Goal: Task Accomplishment & Management: Complete application form

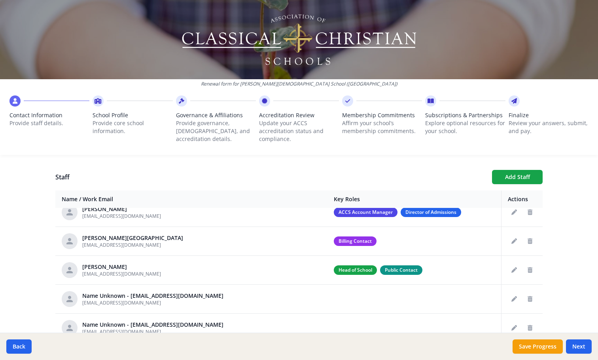
scroll to position [40, 0]
click at [512, 239] on icon "Edit staff" at bounding box center [515, 241] width 6 height 6
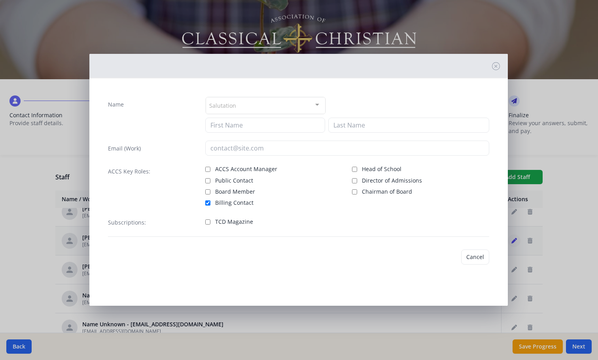
type input "[PERSON_NAME]"
type input "Hall"
type input "[EMAIL_ADDRESS][DOMAIN_NAME]"
checkbox input "true"
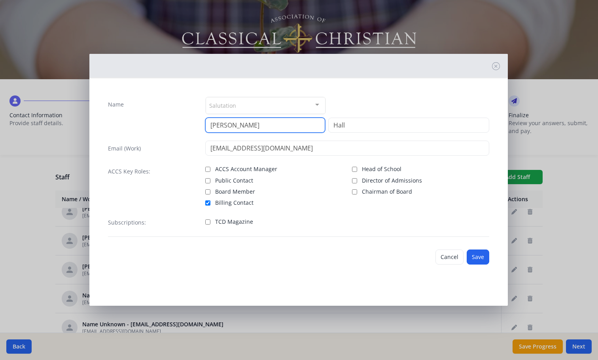
drag, startPoint x: 260, startPoint y: 124, endPoint x: 205, endPoint y: 124, distance: 54.6
click at [205, 124] on div "Name Salutation Mr. Mrs. Ms. Dr. Rev. Fr. Esq. No elements found. Consider chan…" at bounding box center [298, 115] width 381 height 36
type input "[PERSON_NAME]"
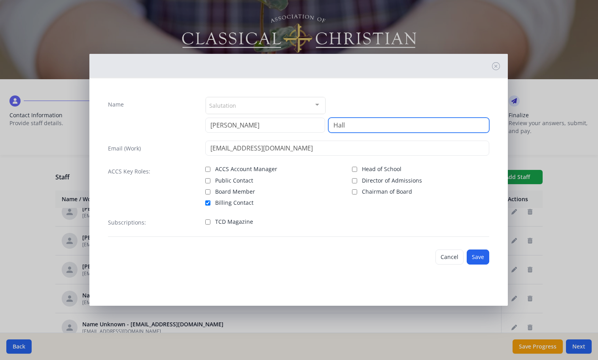
click at [359, 125] on input "Hall" at bounding box center [408, 125] width 161 height 15
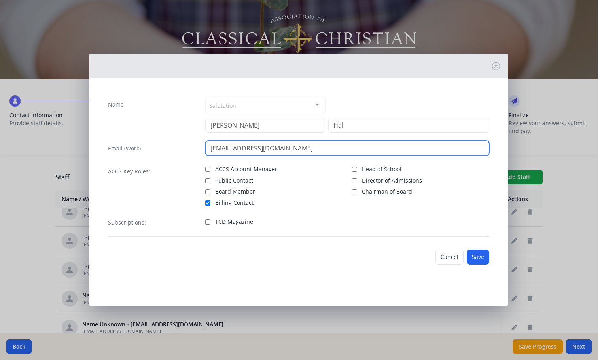
drag, startPoint x: 314, startPoint y: 154, endPoint x: 171, endPoint y: 139, distance: 143.2
click at [171, 139] on div "Name Salutation Mr. Mrs. Ms. Dr. Rev. Fr. Esq. No elements found. Consider chan…" at bounding box center [299, 166] width 394 height 153
paste input "jkozlowski"
type input "[EMAIL_ADDRESS][DOMAIN_NAME]"
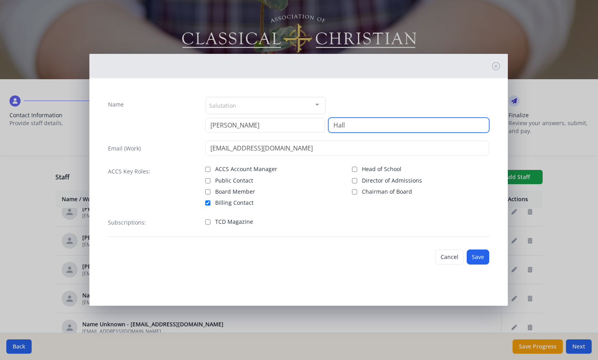
drag, startPoint x: 352, startPoint y: 126, endPoint x: 323, endPoint y: 126, distance: 28.9
click at [322, 125] on div "[PERSON_NAME]" at bounding box center [347, 125] width 284 height 15
type input "[PERSON_NAME]"
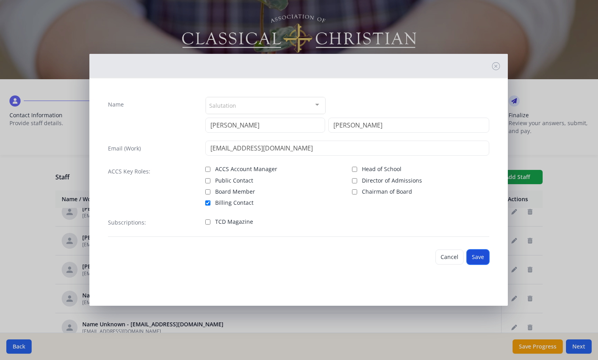
click at [480, 258] on button "Save" at bounding box center [478, 256] width 23 height 15
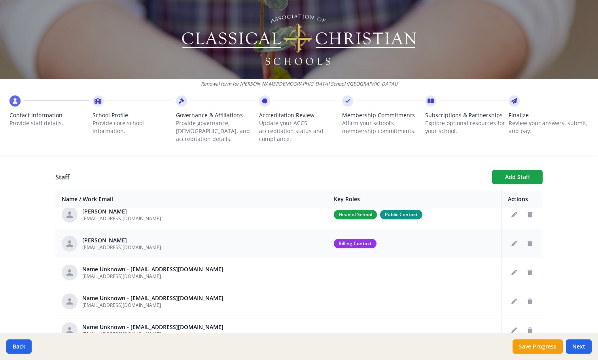
scroll to position [79, 0]
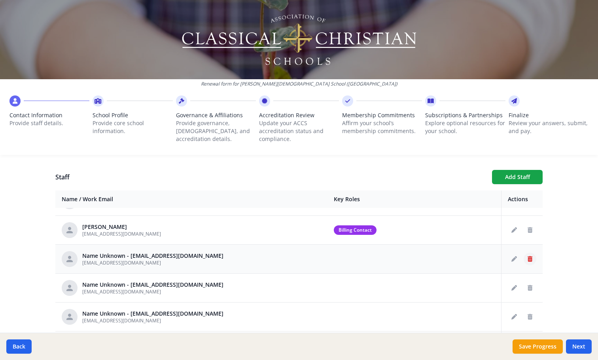
click at [528, 258] on icon "Delete staff" at bounding box center [530, 259] width 5 height 6
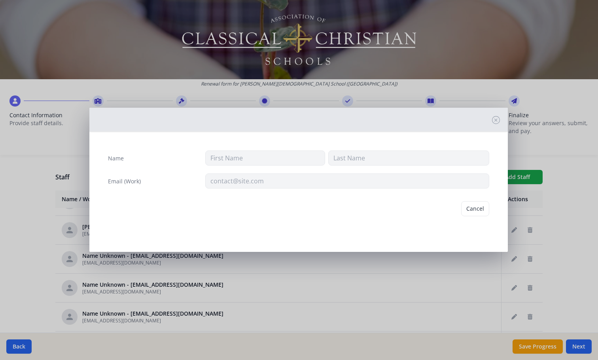
type input "[EMAIL_ADDRESS][DOMAIN_NAME]"
click at [476, 210] on button "Delete" at bounding box center [475, 208] width 27 height 15
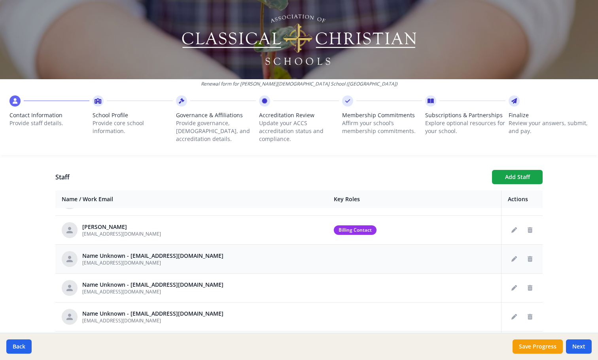
scroll to position [119, 0]
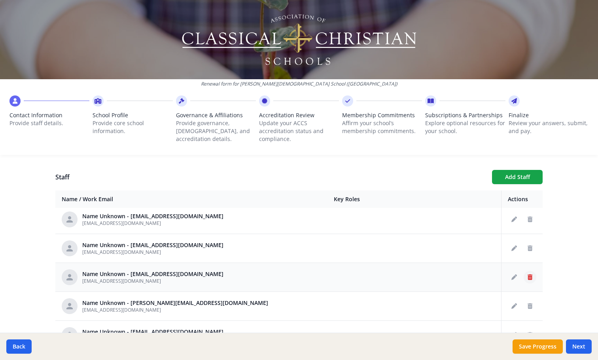
click at [528, 278] on icon "Delete staff" at bounding box center [530, 277] width 5 height 6
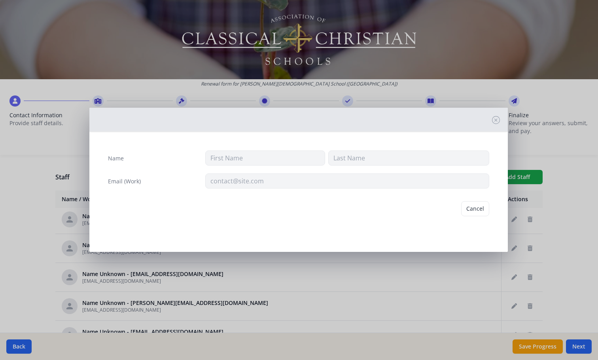
type input "[EMAIL_ADDRESS][DOMAIN_NAME]"
click at [479, 211] on button "Delete" at bounding box center [475, 208] width 27 height 15
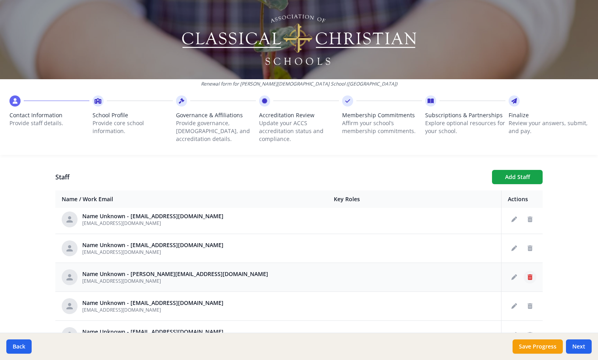
click at [528, 277] on icon "Delete staff" at bounding box center [530, 277] width 5 height 6
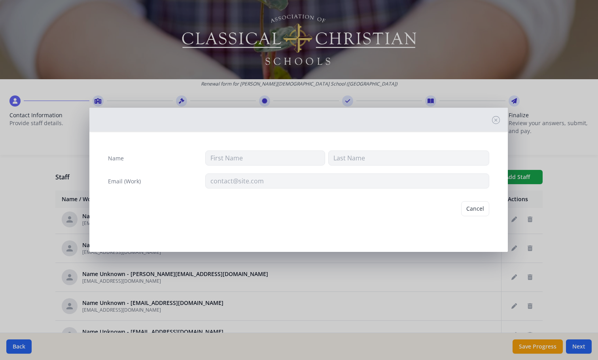
type input "[EMAIL_ADDRESS][DOMAIN_NAME]"
click at [482, 213] on button "Delete" at bounding box center [475, 208] width 27 height 15
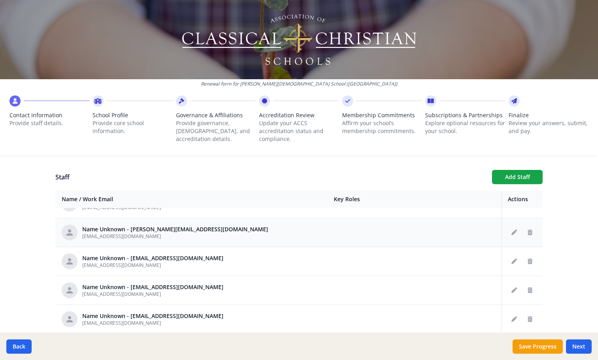
scroll to position [317, 0]
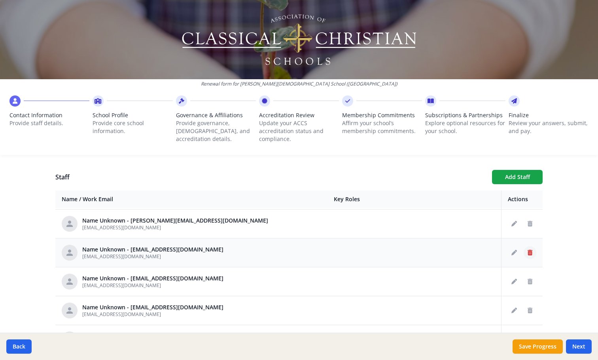
click at [528, 253] on icon "Delete staff" at bounding box center [530, 253] width 5 height 6
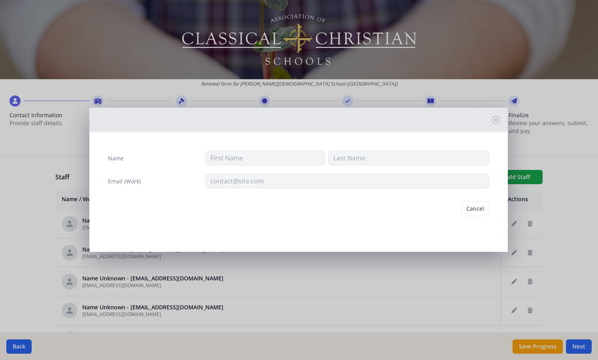
type input "[EMAIL_ADDRESS][DOMAIN_NAME]"
click at [482, 211] on button "Delete" at bounding box center [475, 208] width 27 height 15
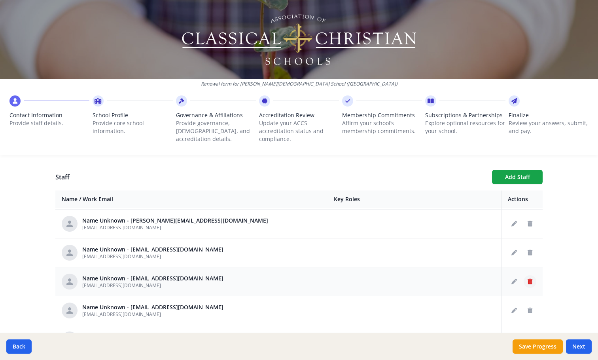
click at [528, 280] on icon "Delete staff" at bounding box center [530, 282] width 5 height 6
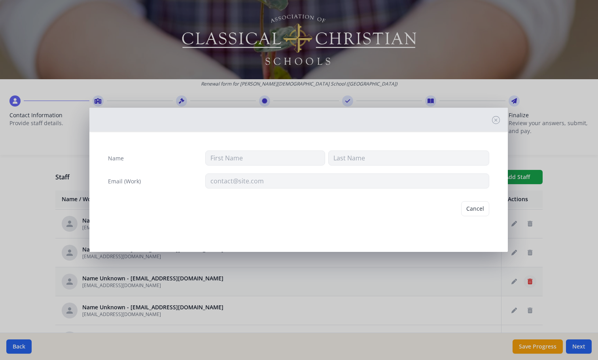
type input "[EMAIL_ADDRESS][DOMAIN_NAME]"
click at [476, 209] on button "Delete" at bounding box center [475, 208] width 27 height 15
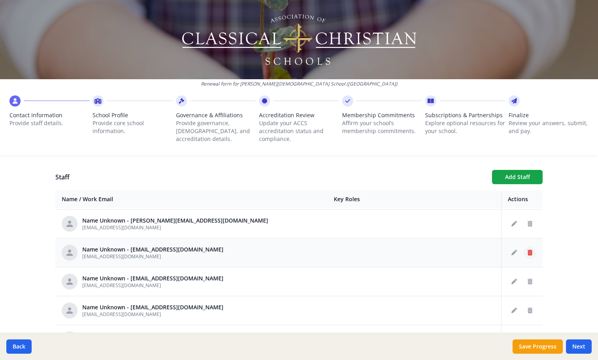
click at [528, 250] on icon "Delete staff" at bounding box center [530, 253] width 5 height 6
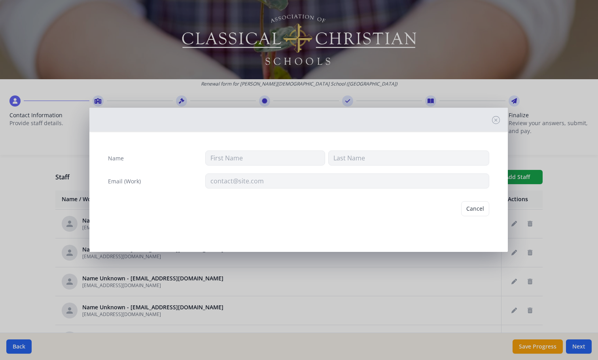
type input "[EMAIL_ADDRESS][DOMAIN_NAME]"
click at [479, 210] on button "Delete" at bounding box center [475, 208] width 27 height 15
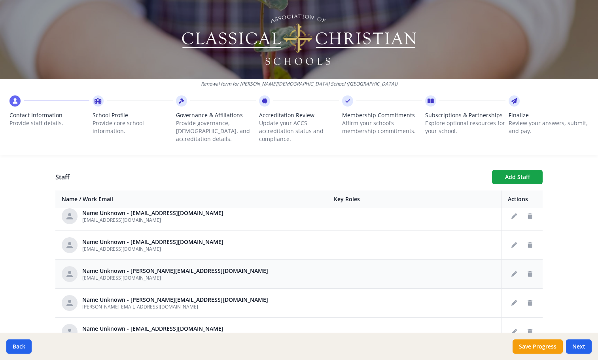
scroll to position [396, 0]
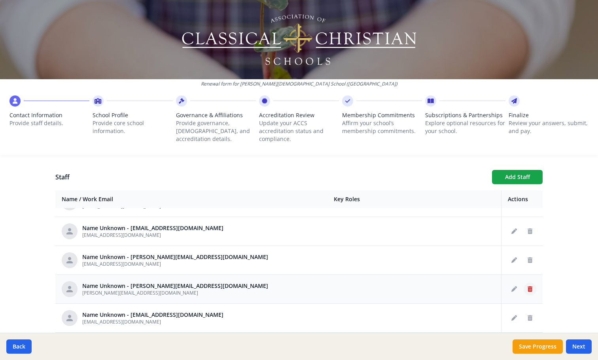
click at [528, 289] on icon "Delete staff" at bounding box center [530, 289] width 5 height 6
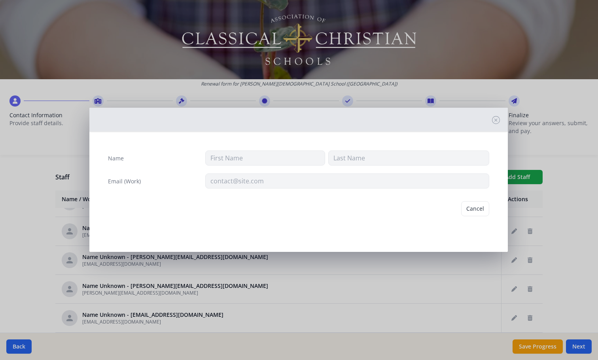
type input "[PERSON_NAME][EMAIL_ADDRESS][DOMAIN_NAME]"
click at [475, 207] on button "Delete" at bounding box center [475, 208] width 27 height 15
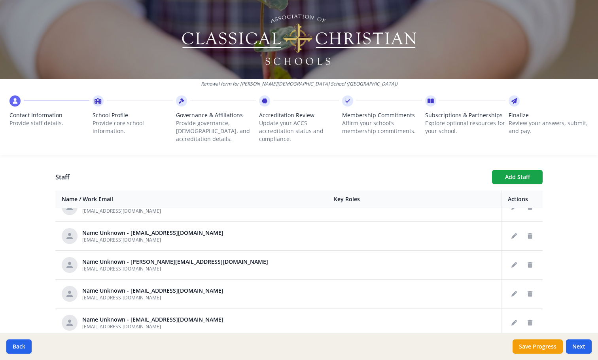
scroll to position [594, 0]
click at [528, 264] on icon "Delete staff" at bounding box center [530, 265] width 5 height 6
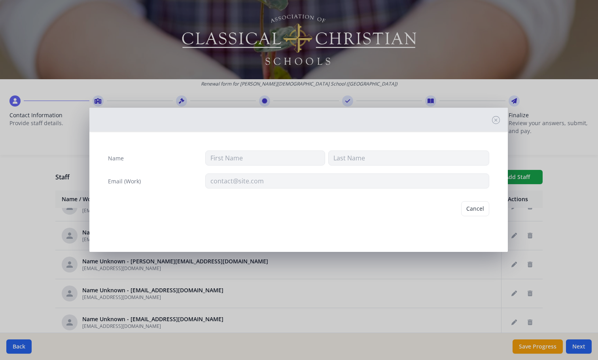
type input "[EMAIL_ADDRESS][DOMAIN_NAME]"
drag, startPoint x: 478, startPoint y: 207, endPoint x: 474, endPoint y: 210, distance: 5.6
click at [479, 207] on button "Delete" at bounding box center [475, 208] width 27 height 15
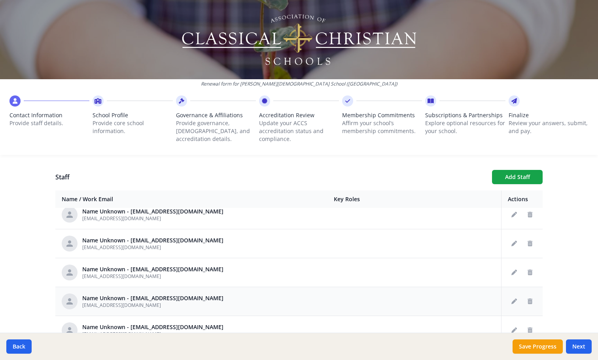
scroll to position [673, 0]
click at [524, 268] on button "Delete staff" at bounding box center [530, 272] width 13 height 13
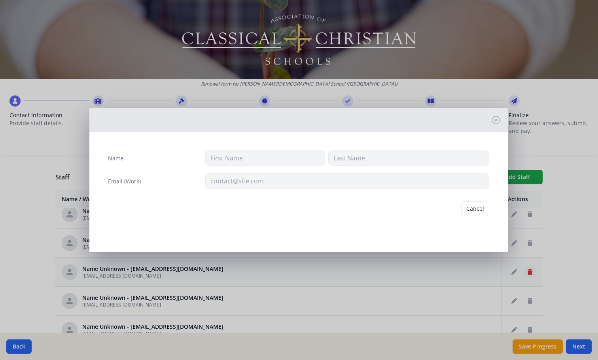
type input "[EMAIL_ADDRESS][DOMAIN_NAME]"
click at [474, 208] on button "Delete" at bounding box center [475, 208] width 27 height 15
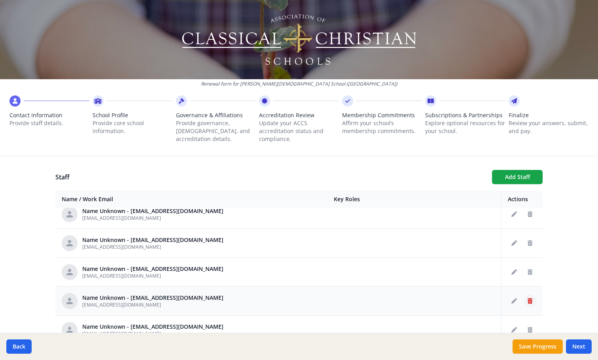
click at [528, 300] on icon "Delete staff" at bounding box center [530, 301] width 5 height 6
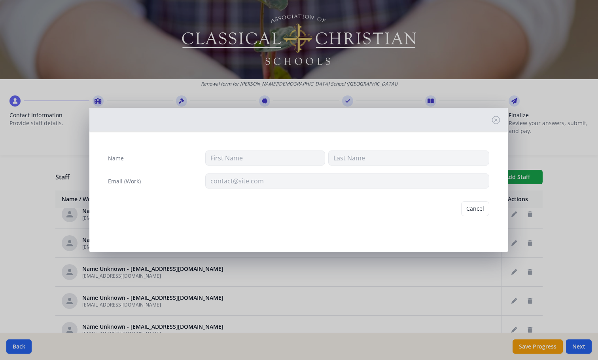
type input "[EMAIL_ADDRESS][DOMAIN_NAME]"
click at [471, 207] on button "Delete" at bounding box center [475, 208] width 27 height 15
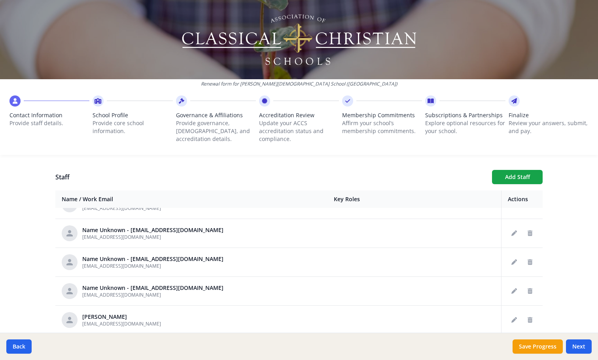
scroll to position [712, 0]
click at [528, 290] on icon "Delete staff" at bounding box center [530, 290] width 5 height 6
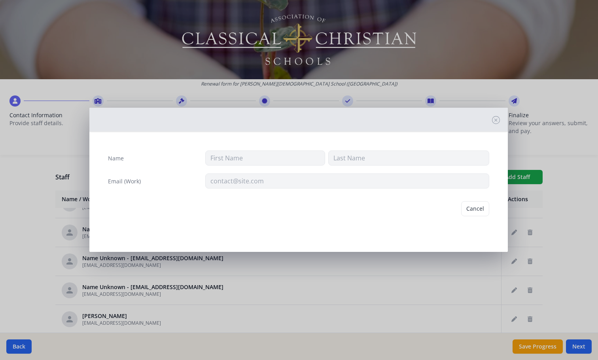
type input "[EMAIL_ADDRESS][DOMAIN_NAME]"
click at [483, 209] on button "Delete" at bounding box center [475, 208] width 27 height 15
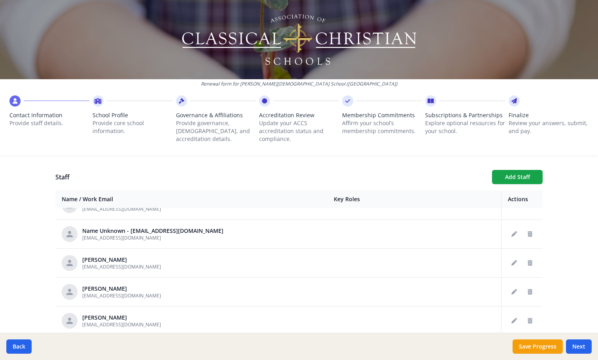
scroll to position [752, 0]
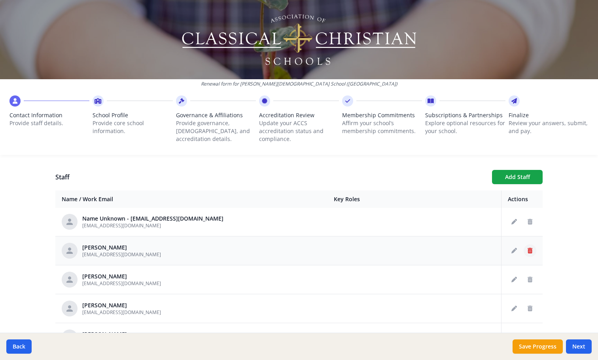
click at [528, 248] on icon "Delete staff" at bounding box center [530, 251] width 5 height 6
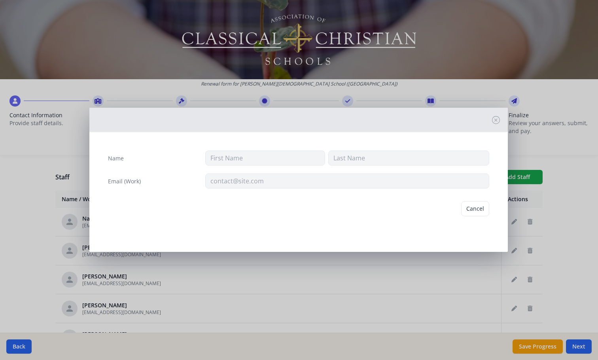
type input "Jack"
type input "[PERSON_NAME]"
type input "[EMAIL_ADDRESS][DOMAIN_NAME]"
click at [475, 210] on button "Delete" at bounding box center [475, 208] width 27 height 15
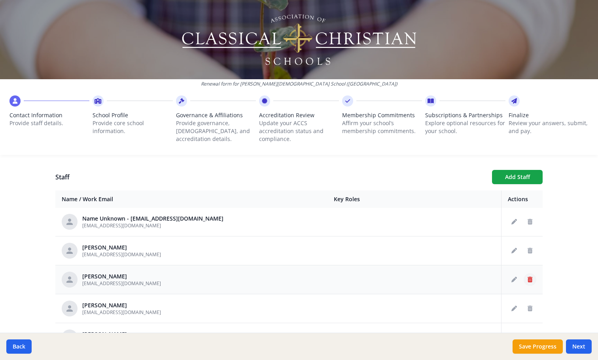
click at [528, 280] on icon "Delete staff" at bounding box center [530, 280] width 5 height 6
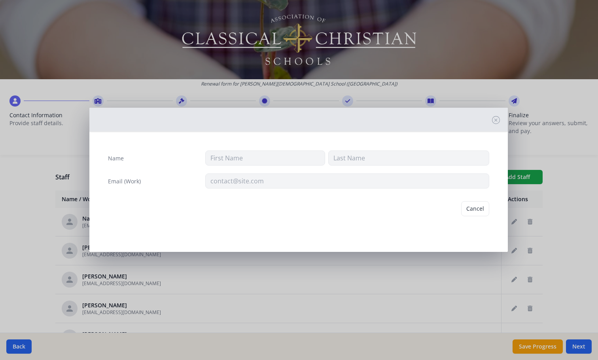
type input "[PERSON_NAME]"
type input "[EMAIL_ADDRESS][DOMAIN_NAME]"
click at [471, 205] on button "Delete" at bounding box center [475, 208] width 27 height 15
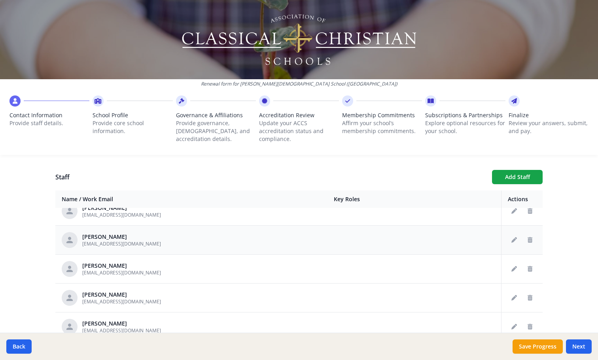
scroll to position [831, 0]
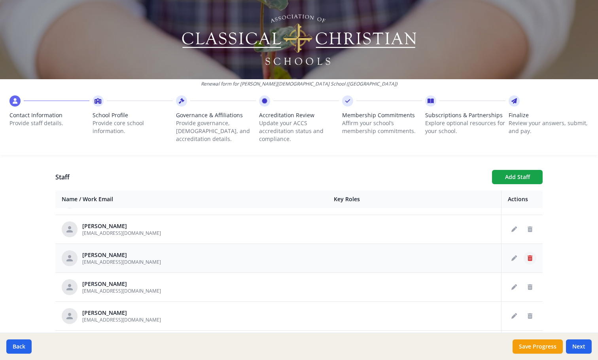
click at [524, 255] on button "Delete staff" at bounding box center [530, 258] width 13 height 13
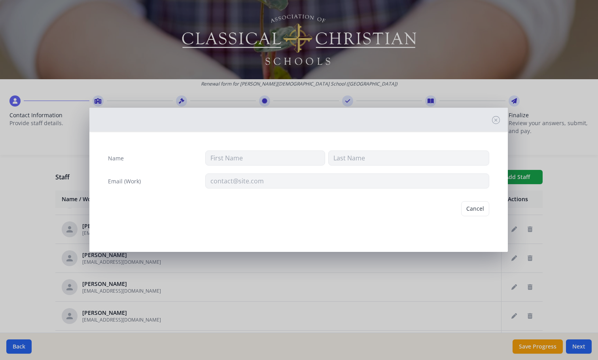
type input "[PERSON_NAME]"
type input "[EMAIL_ADDRESS][DOMAIN_NAME]"
click at [479, 207] on button "Delete" at bounding box center [475, 208] width 27 height 15
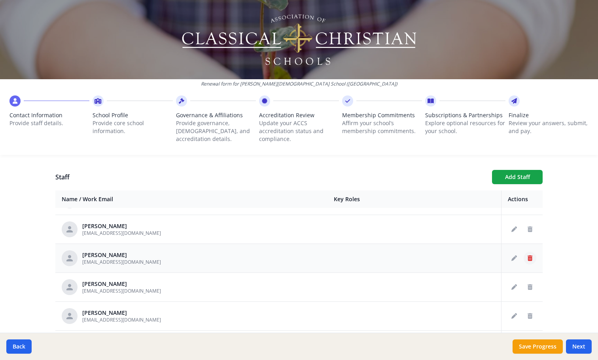
click at [528, 256] on icon "Delete staff" at bounding box center [530, 258] width 5 height 6
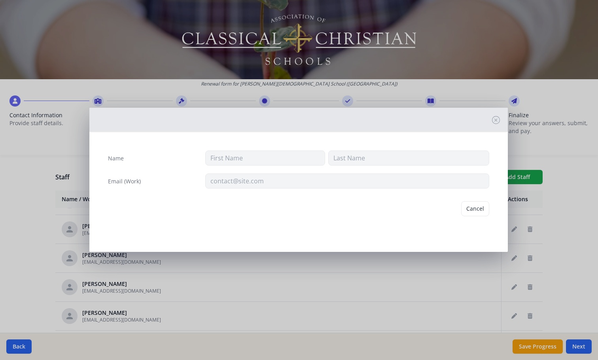
type input "[PERSON_NAME]"
type input "[EMAIL_ADDRESS][DOMAIN_NAME]"
click at [479, 211] on button "Delete" at bounding box center [475, 208] width 27 height 15
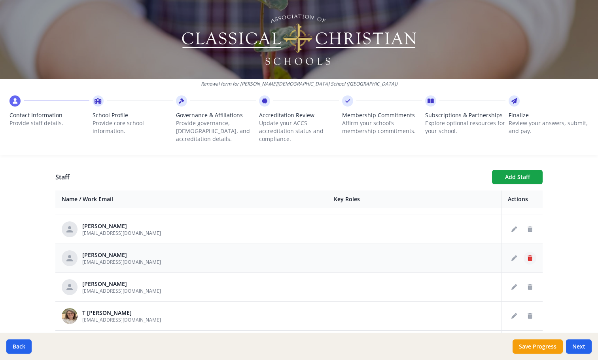
click at [524, 260] on button "Delete staff" at bounding box center [530, 258] width 13 height 13
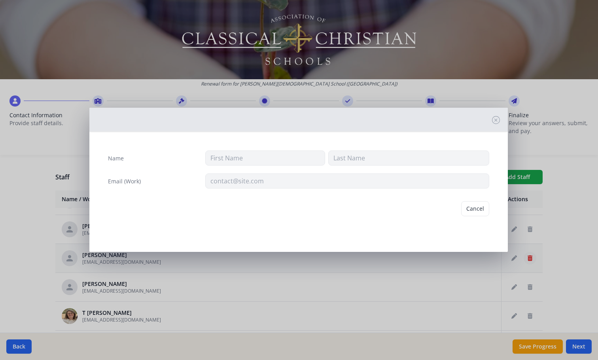
type input "[PERSON_NAME]"
type input "[EMAIL_ADDRESS][DOMAIN_NAME]"
click at [477, 210] on button "Delete" at bounding box center [475, 208] width 27 height 15
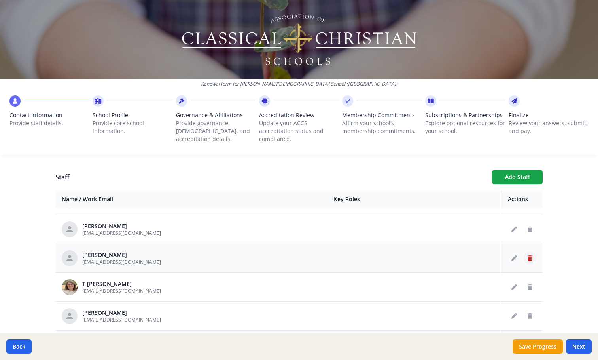
click at [528, 260] on icon "Delete staff" at bounding box center [530, 258] width 5 height 6
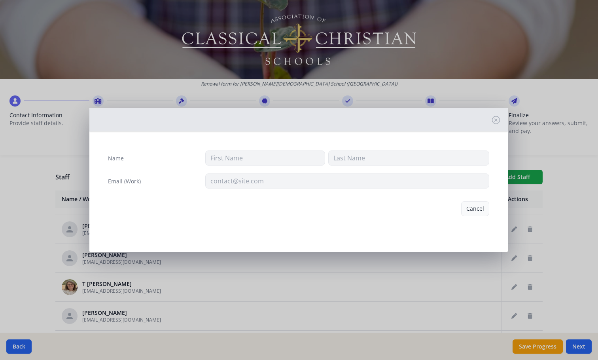
type input "[PERSON_NAME]"
click at [472, 206] on button "Delete" at bounding box center [475, 208] width 27 height 15
type input "[EMAIL_ADDRESS][DOMAIN_NAME]"
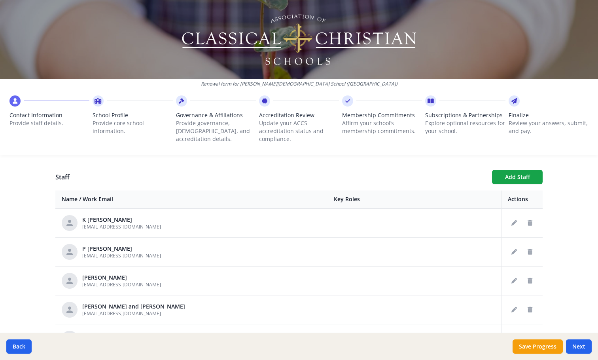
scroll to position [1108, 0]
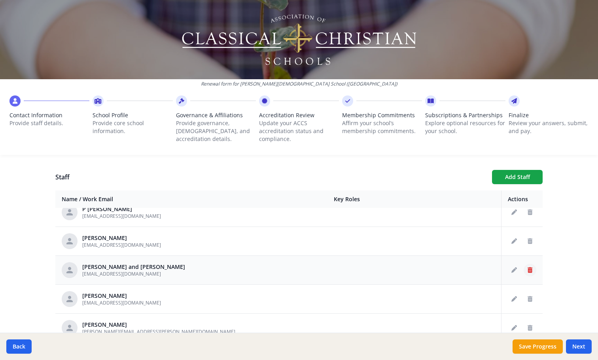
click at [528, 267] on icon "Delete staff" at bounding box center [530, 270] width 5 height 6
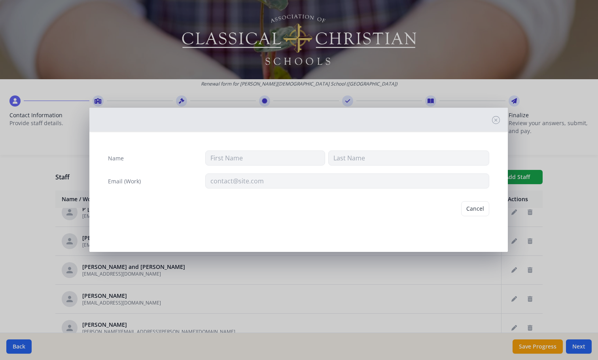
type input "[PERSON_NAME] and [PERSON_NAME]"
type input "[PERSON_NAME]"
type input "[EMAIL_ADDRESS][DOMAIN_NAME]"
click at [474, 209] on button "Delete" at bounding box center [475, 208] width 27 height 15
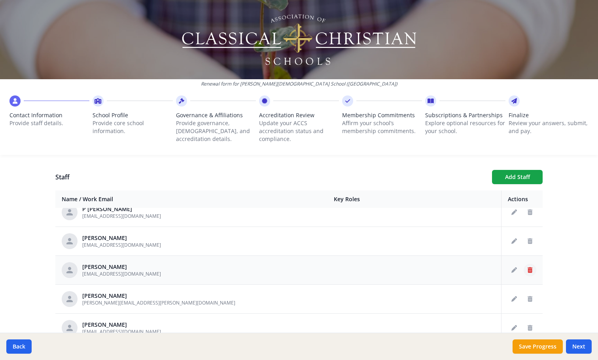
click at [528, 267] on icon "Delete staff" at bounding box center [530, 270] width 5 height 6
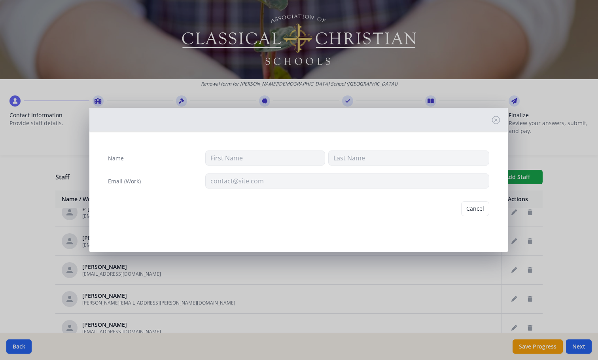
type input "[PERSON_NAME]"
type input "[EMAIL_ADDRESS][DOMAIN_NAME]"
click at [475, 208] on button "Delete" at bounding box center [475, 208] width 27 height 15
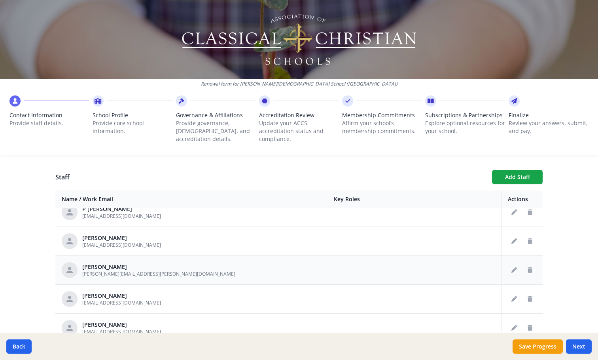
scroll to position [1147, 0]
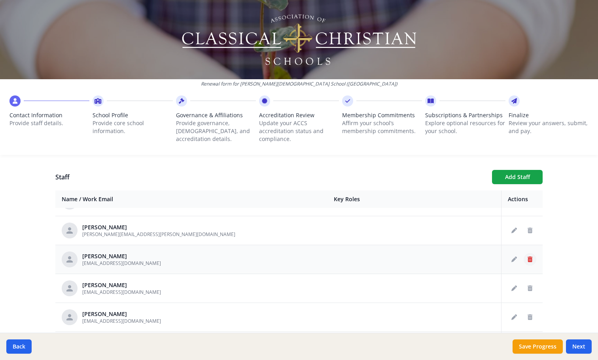
click at [524, 254] on button "Delete staff" at bounding box center [530, 259] width 13 height 13
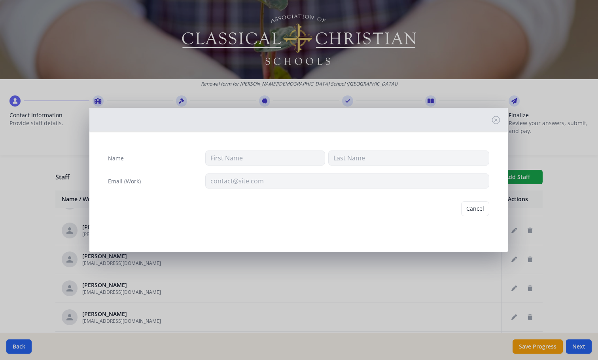
type input "[PERSON_NAME]"
type input "[EMAIL_ADDRESS][DOMAIN_NAME]"
click at [472, 206] on button "Delete" at bounding box center [475, 208] width 27 height 15
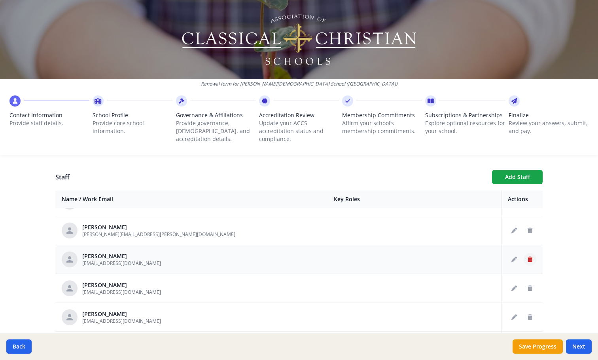
click at [524, 263] on button "Delete staff" at bounding box center [530, 259] width 13 height 13
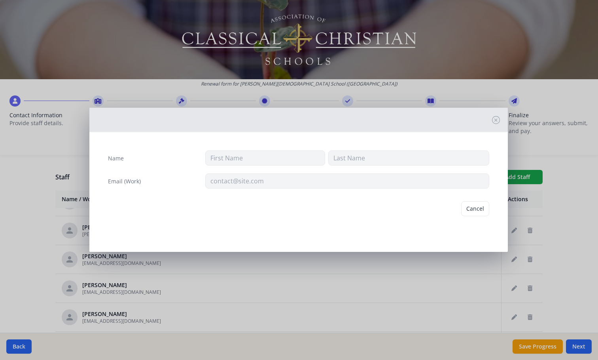
type input "[PERSON_NAME]"
type input "Kraehe"
type input "[EMAIL_ADDRESS][DOMAIN_NAME]"
click at [469, 207] on button "Delete" at bounding box center [475, 208] width 27 height 15
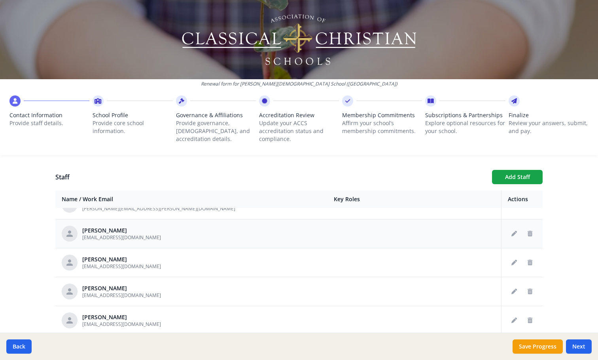
scroll to position [1187, 0]
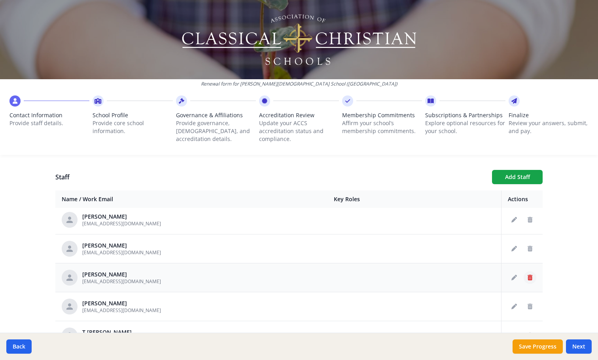
click at [528, 277] on icon "Delete staff" at bounding box center [530, 278] width 5 height 6
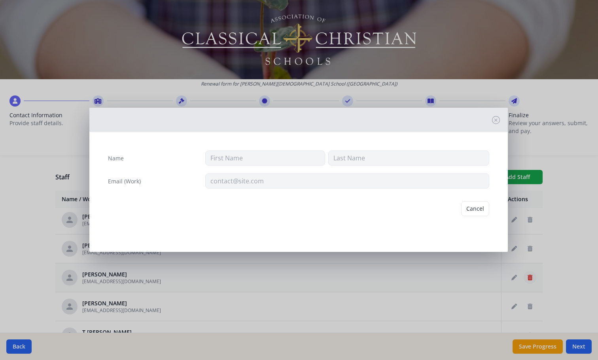
type input "[PERSON_NAME]"
type input "[EMAIL_ADDRESS][DOMAIN_NAME]"
click at [468, 206] on button "Delete" at bounding box center [475, 208] width 27 height 15
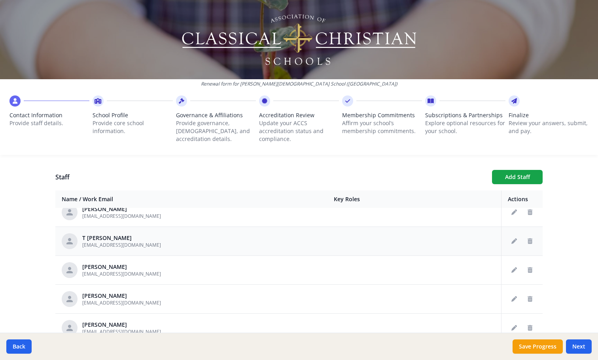
scroll to position [1266, 0]
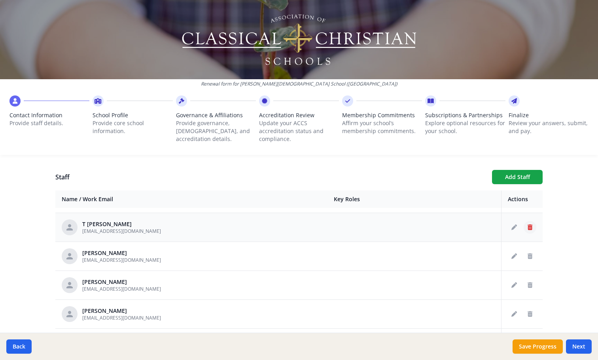
click at [528, 226] on icon "Delete staff" at bounding box center [530, 227] width 5 height 6
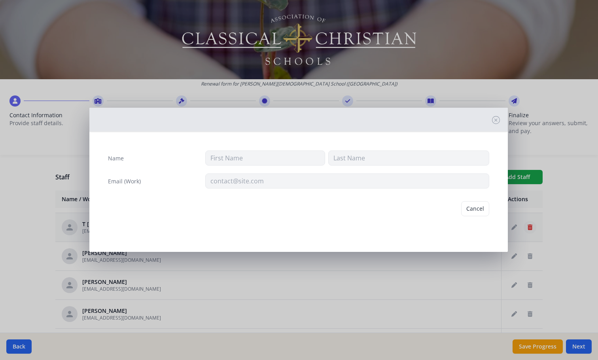
type input "T"
type input "[PERSON_NAME]"
type input "[EMAIL_ADDRESS][DOMAIN_NAME]"
click at [479, 207] on button "Delete" at bounding box center [475, 208] width 27 height 15
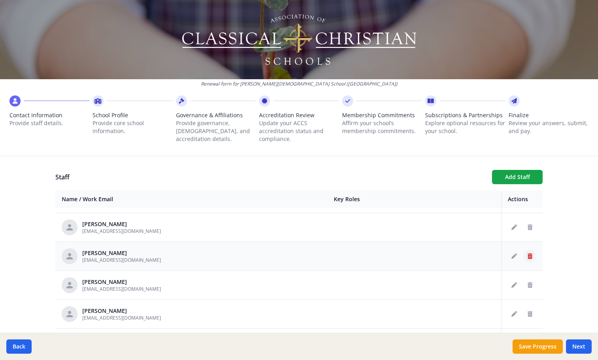
click at [528, 254] on icon "Delete staff" at bounding box center [530, 256] width 5 height 6
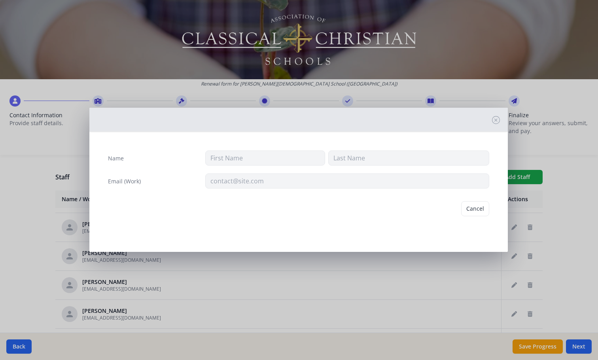
type input "[PERSON_NAME]"
type input "[EMAIL_ADDRESS][DOMAIN_NAME]"
click at [475, 210] on button "Delete" at bounding box center [475, 208] width 27 height 15
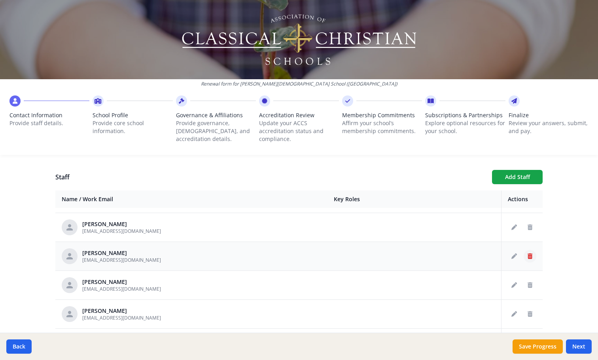
click at [528, 256] on icon "Delete staff" at bounding box center [530, 256] width 5 height 6
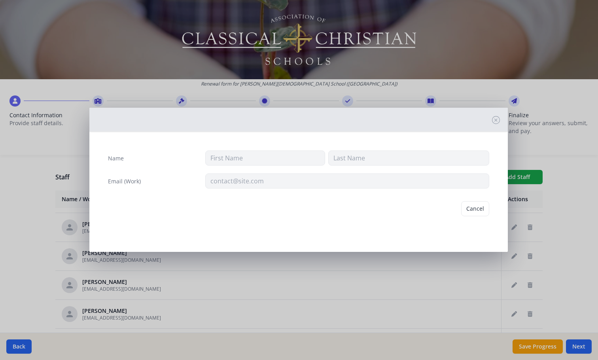
type input "[PERSON_NAME]"
click at [470, 203] on button "Delete" at bounding box center [475, 208] width 27 height 15
type input "[EMAIL_ADDRESS][DOMAIN_NAME]"
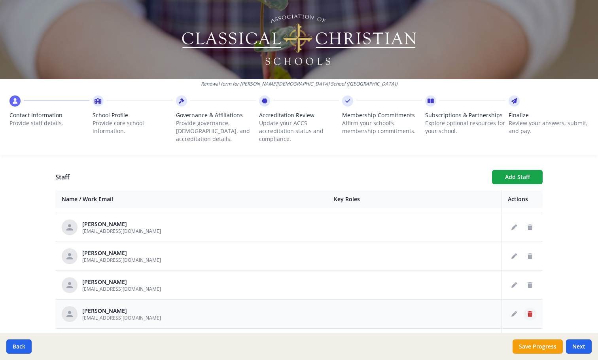
click at [524, 311] on button "Delete staff" at bounding box center [530, 313] width 13 height 13
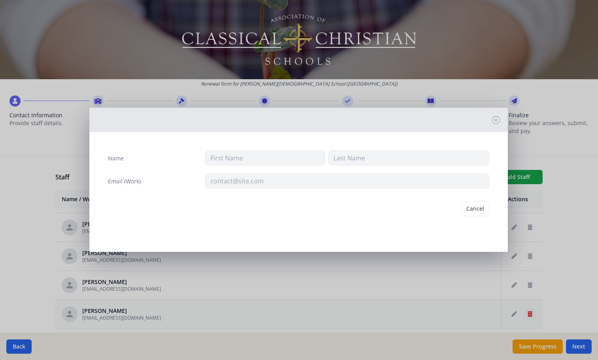
type input "[PERSON_NAME]"
type input "[EMAIL_ADDRESS][DOMAIN_NAME]"
click at [473, 206] on button "Delete" at bounding box center [475, 208] width 27 height 15
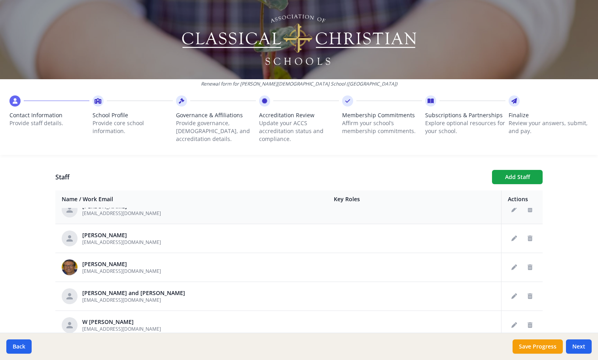
scroll to position [1345, 0]
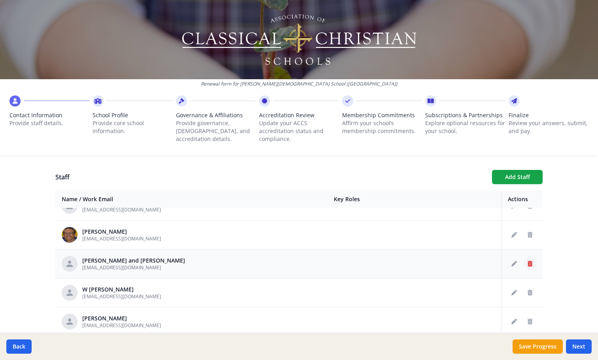
click at [528, 263] on icon "Delete staff" at bounding box center [530, 264] width 5 height 6
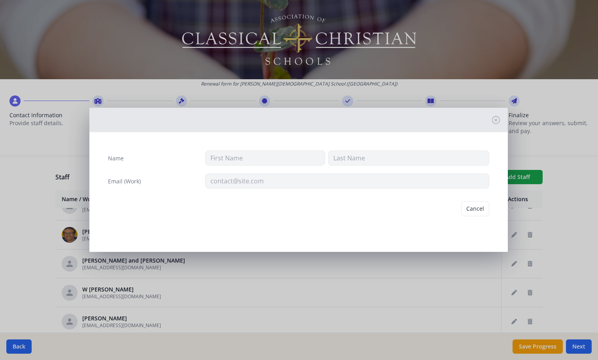
type input "[PERSON_NAME] and [PERSON_NAME]"
type input "[PERSON_NAME]"
type input "[EMAIL_ADDRESS][DOMAIN_NAME]"
click at [473, 208] on button "Delete" at bounding box center [475, 208] width 27 height 15
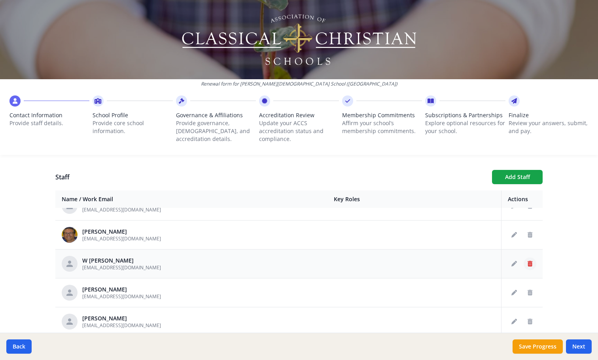
click at [524, 259] on button "Delete staff" at bounding box center [530, 263] width 13 height 13
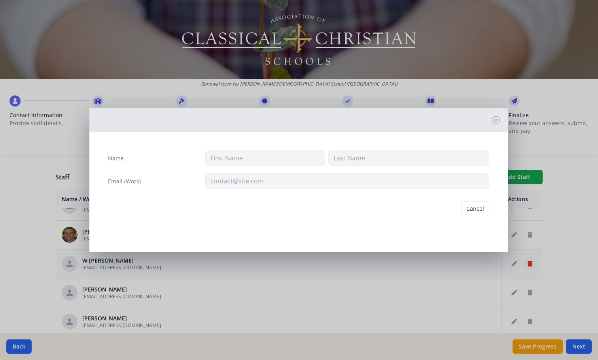
type input "W"
type input "[PERSON_NAME]"
type input "[EMAIL_ADDRESS][DOMAIN_NAME]"
click at [471, 207] on button "Delete" at bounding box center [475, 208] width 27 height 15
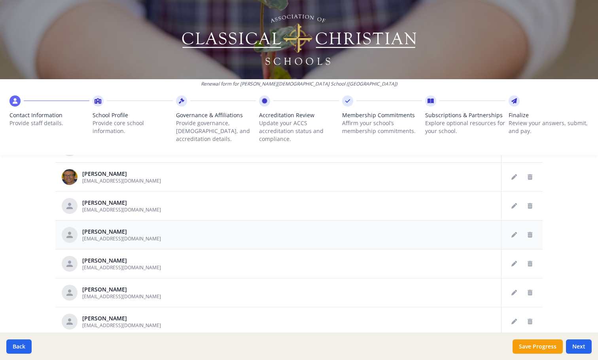
scroll to position [396, 0]
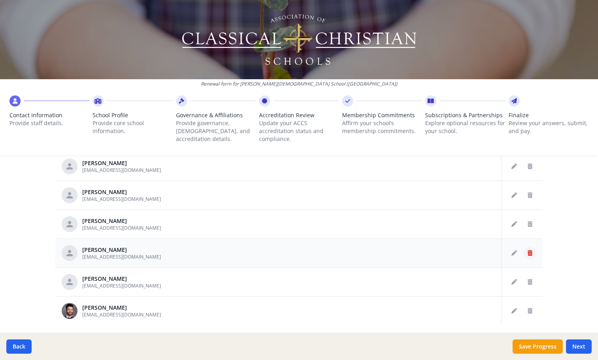
click at [525, 252] on button "Delete staff" at bounding box center [530, 253] width 13 height 13
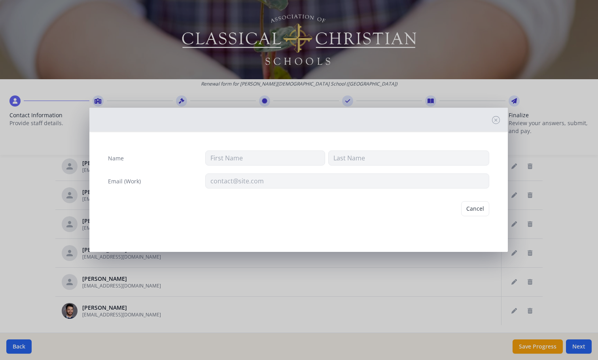
type input "[PERSON_NAME]"
type input "[EMAIL_ADDRESS][DOMAIN_NAME]"
click at [470, 205] on button "Delete" at bounding box center [475, 208] width 27 height 15
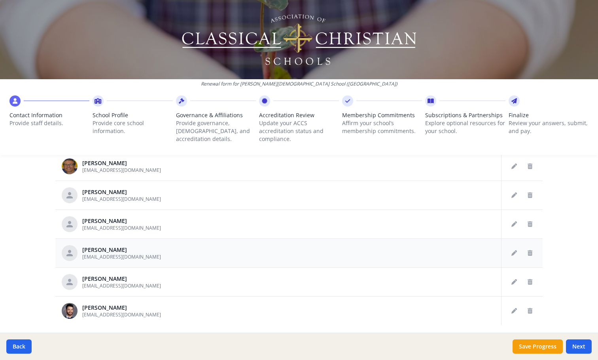
scroll to position [1295, 0]
click at [528, 283] on icon "Delete staff" at bounding box center [530, 282] width 5 height 6
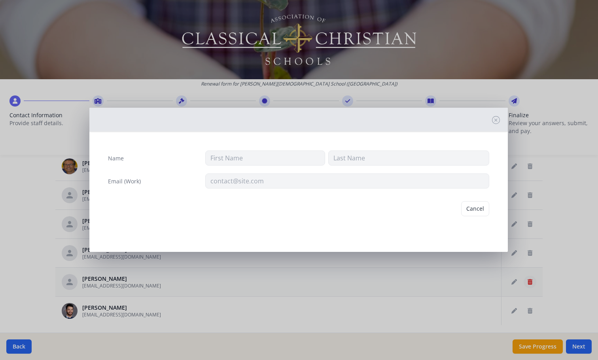
type input "[PERSON_NAME]"
type input "Whiteheart"
type input "[EMAIL_ADDRESS][DOMAIN_NAME]"
click at [469, 210] on button "Delete" at bounding box center [475, 208] width 27 height 15
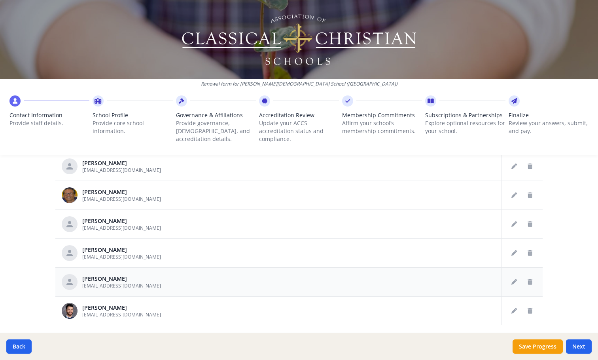
scroll to position [1266, 0]
click at [527, 312] on button "Delete staff" at bounding box center [530, 310] width 13 height 13
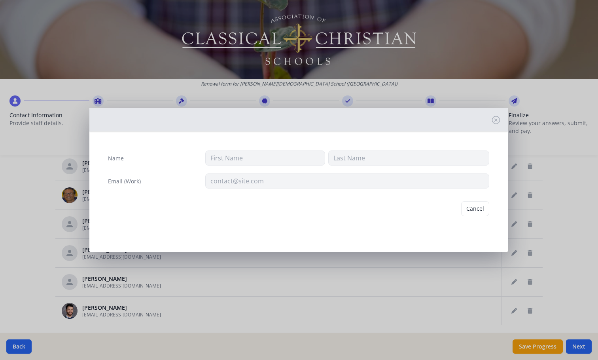
type input "[PERSON_NAME]"
type input "[EMAIL_ADDRESS][DOMAIN_NAME]"
click at [478, 207] on button "Delete" at bounding box center [475, 208] width 27 height 15
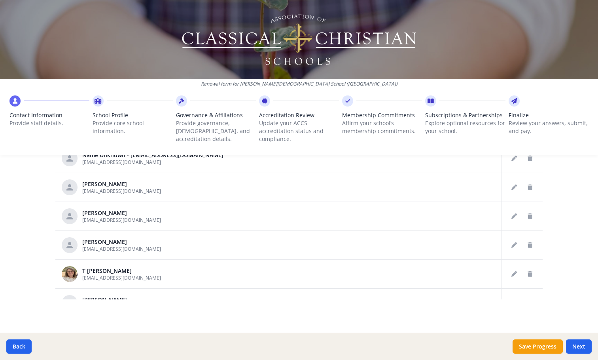
scroll to position [633, 0]
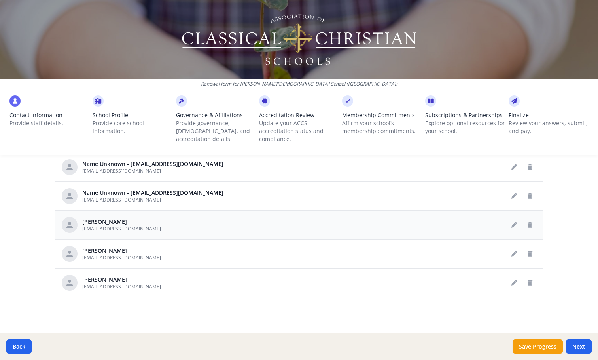
click at [342, 224] on td at bounding box center [415, 224] width 174 height 29
drag, startPoint x: 328, startPoint y: 220, endPoint x: 321, endPoint y: 223, distance: 8.7
click at [328, 220] on td at bounding box center [415, 224] width 174 height 29
click at [328, 226] on td at bounding box center [415, 224] width 174 height 29
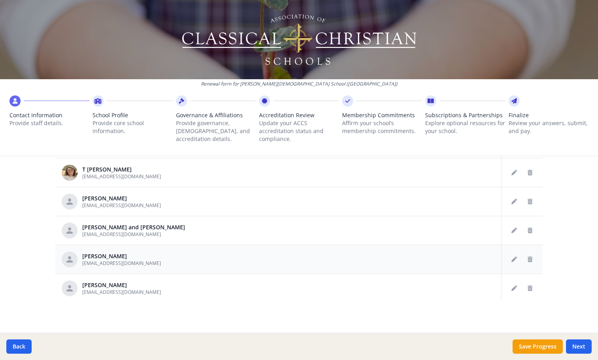
scroll to position [791, 0]
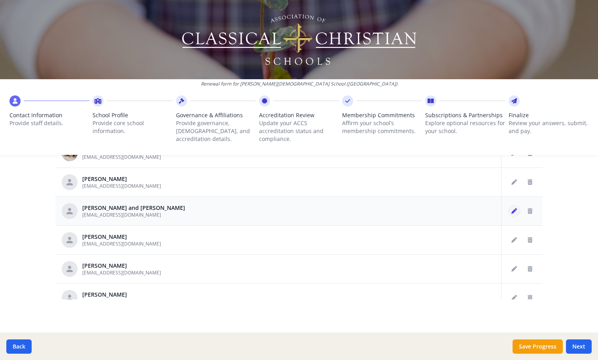
click at [508, 207] on button "Edit staff" at bounding box center [514, 211] width 13 height 13
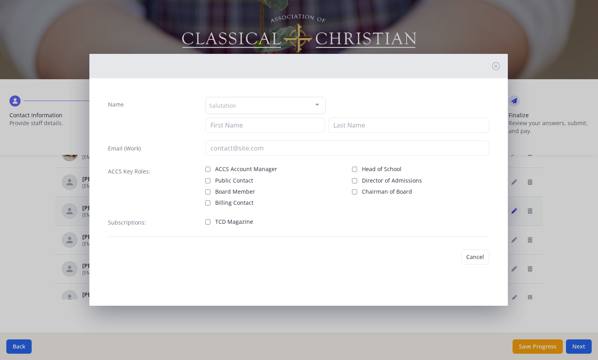
type input "[PERSON_NAME] and [PERSON_NAME]"
type input "[PERSON_NAME]"
type input "[EMAIL_ADDRESS][DOMAIN_NAME]"
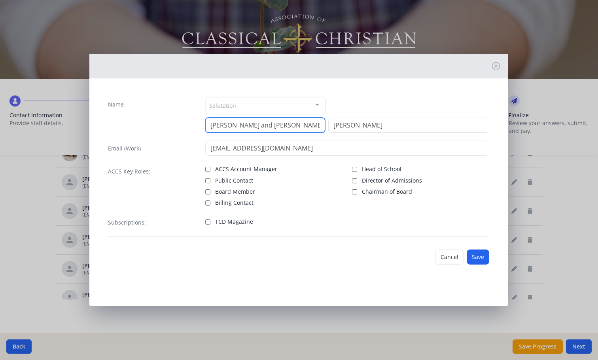
drag, startPoint x: 257, startPoint y: 122, endPoint x: 235, endPoint y: 127, distance: 22.3
click at [231, 126] on input "[PERSON_NAME] and [PERSON_NAME]" at bounding box center [265, 125] width 120 height 15
type input "[PERSON_NAME]"
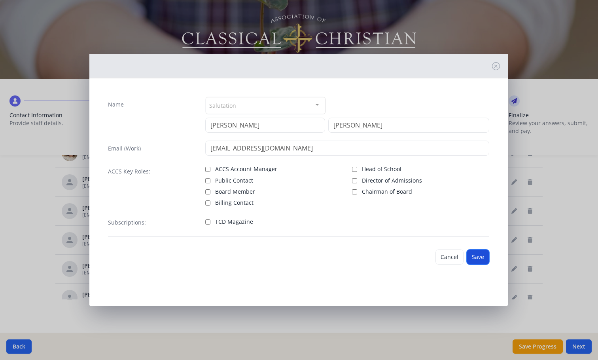
click at [482, 259] on button "Save" at bounding box center [478, 256] width 23 height 15
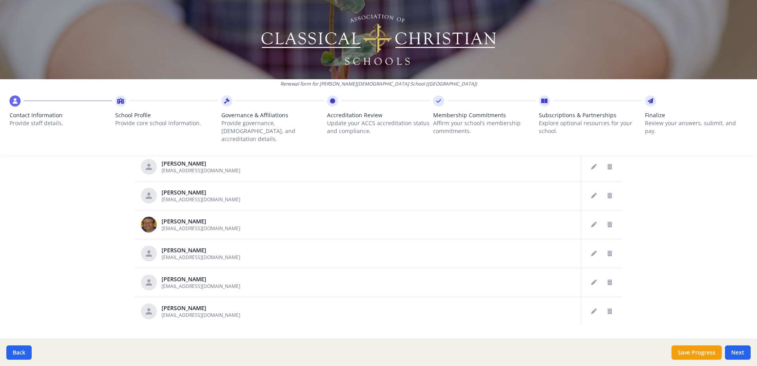
scroll to position [387, 0]
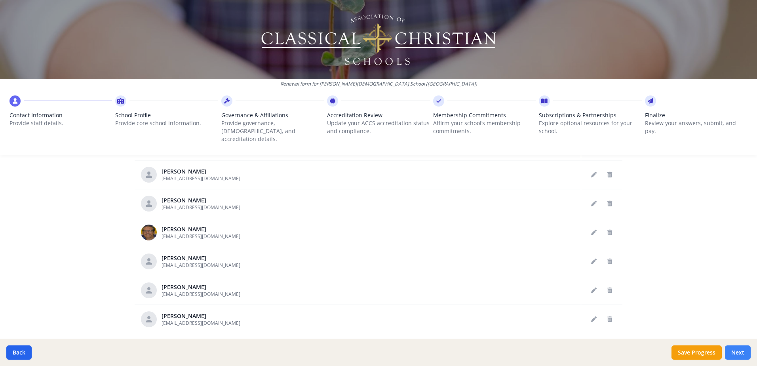
click at [598, 351] on button "Next" at bounding box center [737, 352] width 26 height 14
type input "[PHONE_NUMBER]"
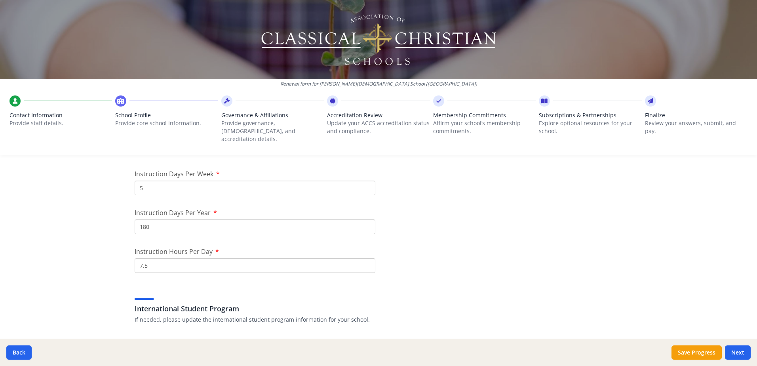
scroll to position [712, 0]
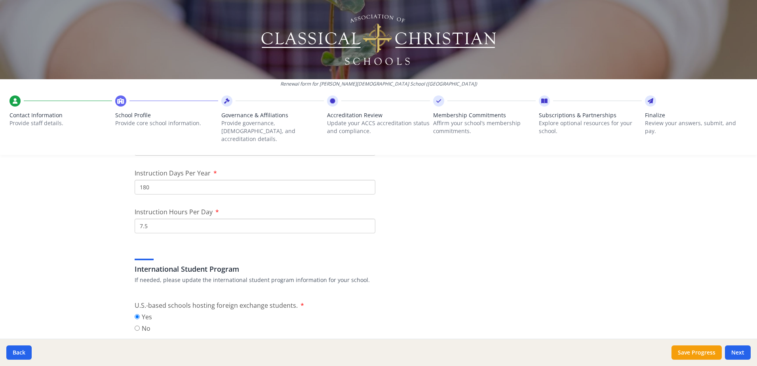
click at [147, 180] on input "180" at bounding box center [255, 187] width 241 height 15
click at [138, 218] on input "7.5" at bounding box center [255, 225] width 241 height 15
type input "6.5"
click at [143, 180] on input "180" at bounding box center [255, 187] width 241 height 15
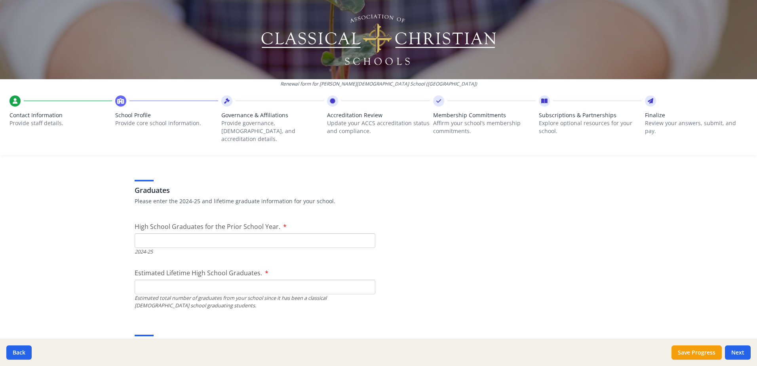
scroll to position [1108, 0]
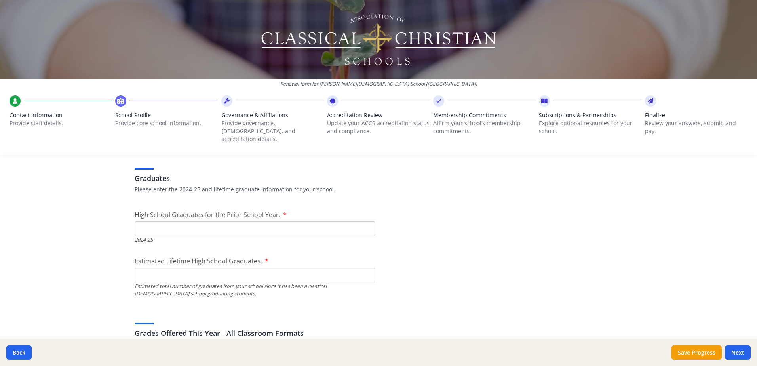
type input "170"
click at [163, 267] on input "Estimated Lifetime High School Graduates." at bounding box center [255, 274] width 241 height 15
type input "501"
click at [157, 221] on input "High School Graduates for the Prior School Year." at bounding box center [255, 228] width 241 height 15
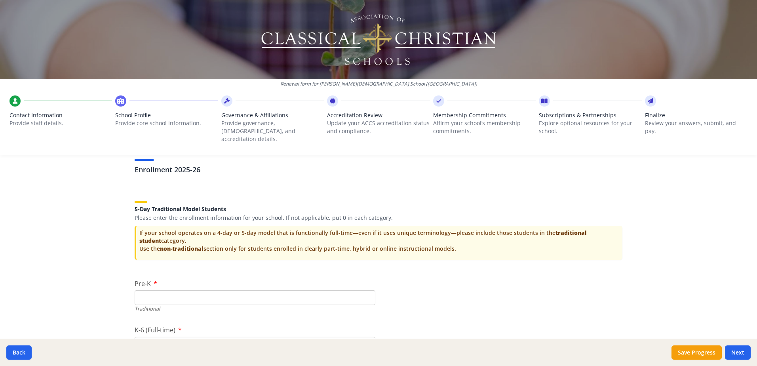
scroll to position [1583, 0]
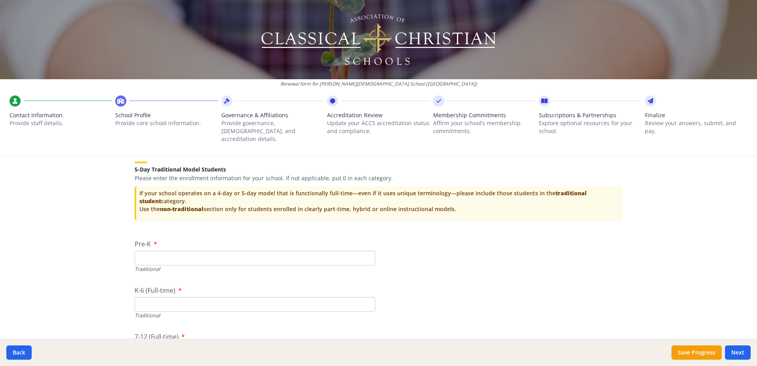
type input "59"
click at [165, 254] on input "Pre-K" at bounding box center [255, 257] width 241 height 15
type input "0"
click at [172, 297] on input "K-6 (Full-time)" at bounding box center [255, 304] width 241 height 15
type input "66"
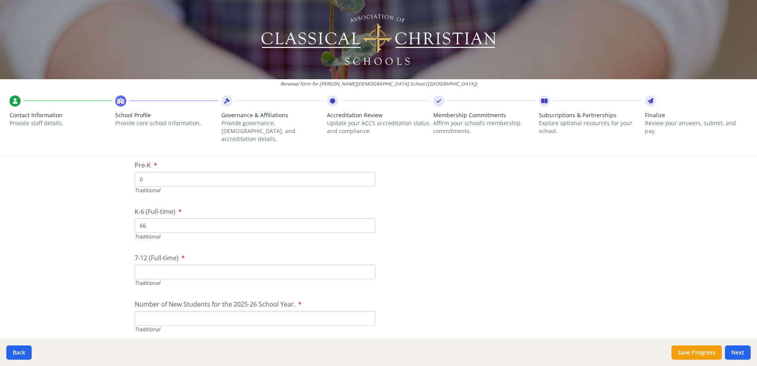
scroll to position [1662, 0]
drag, startPoint x: 149, startPoint y: 217, endPoint x: 132, endPoint y: 216, distance: 16.7
click at [135, 218] on input "66" at bounding box center [255, 225] width 241 height 15
type input "455"
click at [154, 264] on input "7-12 (Full-time)" at bounding box center [255, 271] width 241 height 15
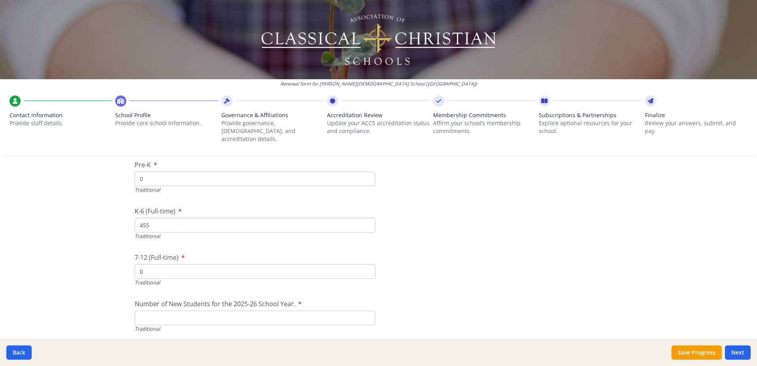
click at [365, 265] on input "0" at bounding box center [255, 271] width 241 height 15
click at [364, 264] on input "1" at bounding box center [255, 271] width 241 height 15
click at [364, 264] on input "2" at bounding box center [255, 271] width 241 height 15
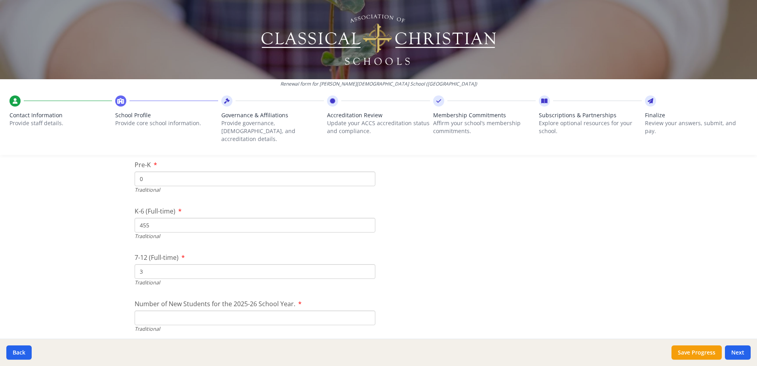
click at [364, 264] on input "3" at bounding box center [255, 271] width 241 height 15
drag, startPoint x: 149, startPoint y: 263, endPoint x: 135, endPoint y: 262, distance: 14.7
click at [135, 264] on input "3" at bounding box center [255, 271] width 241 height 15
click at [157, 264] on input "3" at bounding box center [255, 271] width 241 height 15
type input "394"
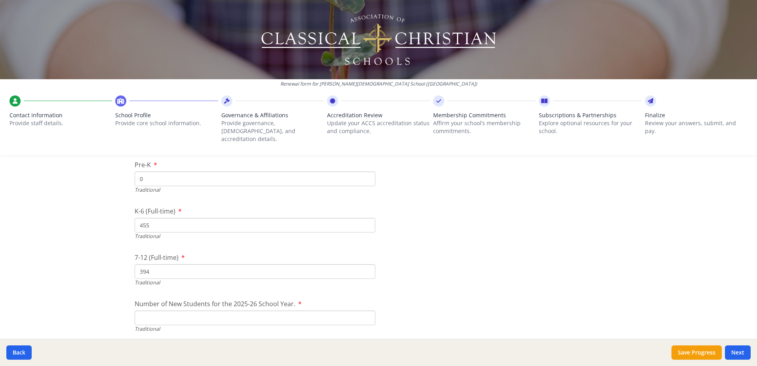
click at [267, 310] on input "Number of New Students for the 2025-26 School Year." at bounding box center [255, 317] width 241 height 15
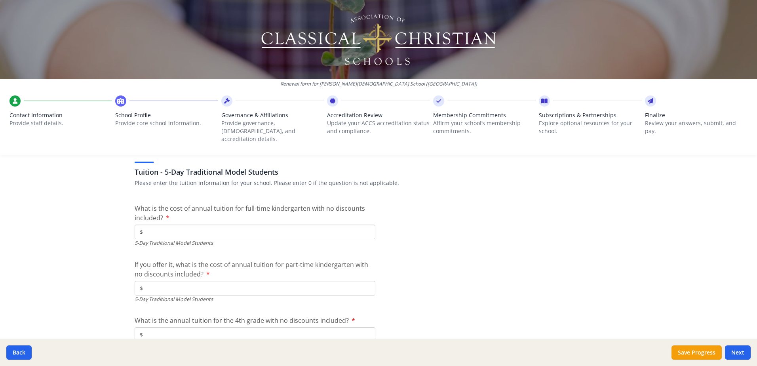
scroll to position [2058, 0]
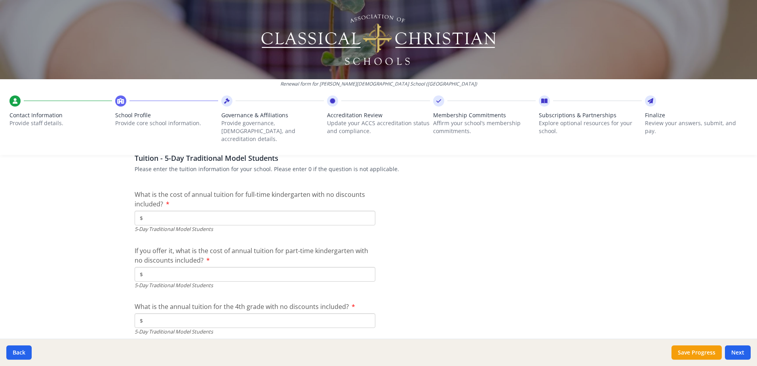
type input "95"
click at [161, 211] on input "$" at bounding box center [255, 218] width 241 height 15
type input "$8 856"
click at [152, 267] on input "$" at bounding box center [255, 274] width 241 height 15
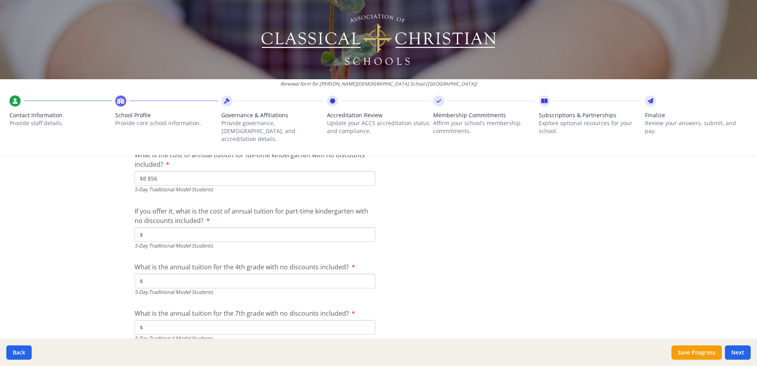
scroll to position [2137, 0]
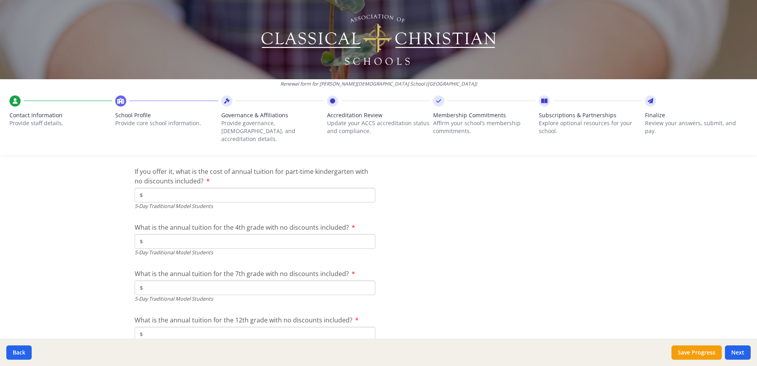
click at [154, 234] on input "$" at bounding box center [255, 241] width 241 height 15
click at [148, 234] on input "$10 215" at bounding box center [255, 241] width 241 height 15
click at [168, 234] on input "$10 215" at bounding box center [255, 241] width 241 height 15
type input "$10 215."
click at [187, 225] on div "What is the annual tuition for the 4th grade with no discounts included? $10 21…" at bounding box center [255, 239] width 241 height 34
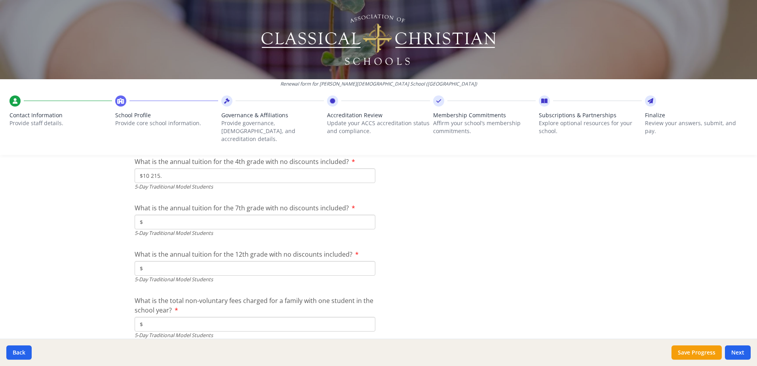
scroll to position [2216, 0]
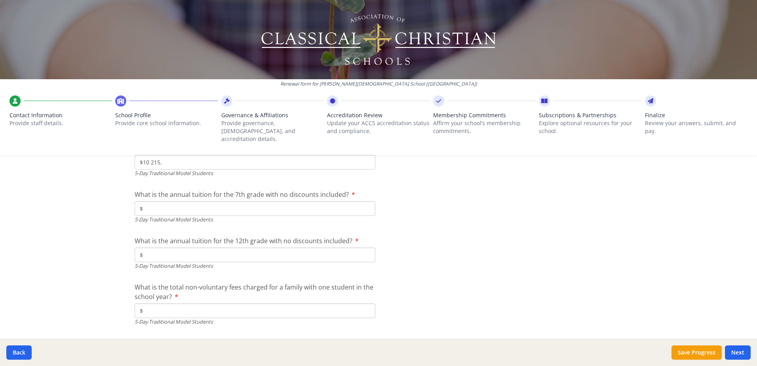
click at [193, 202] on input "$" at bounding box center [255, 208] width 241 height 15
type input "$10 215."
click at [175, 249] on input "$" at bounding box center [255, 254] width 241 height 15
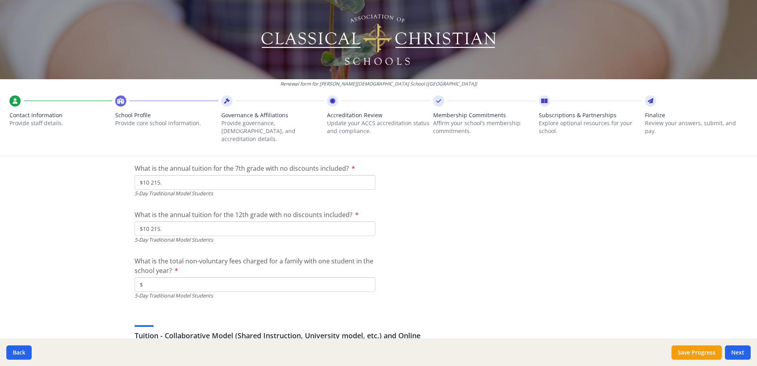
scroll to position [2255, 0]
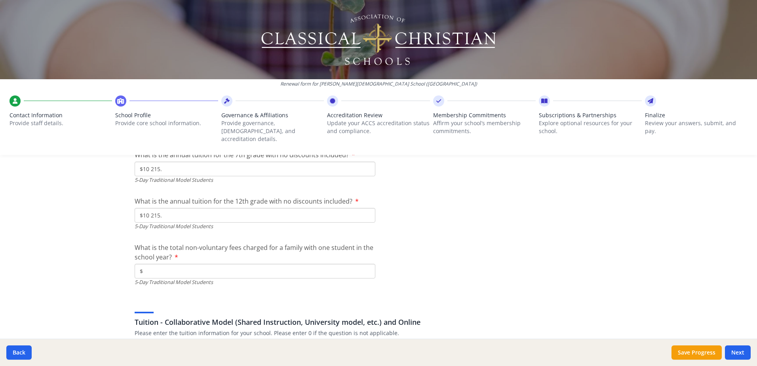
type input "$10 215."
click at [166, 264] on input "$" at bounding box center [255, 271] width 241 height 15
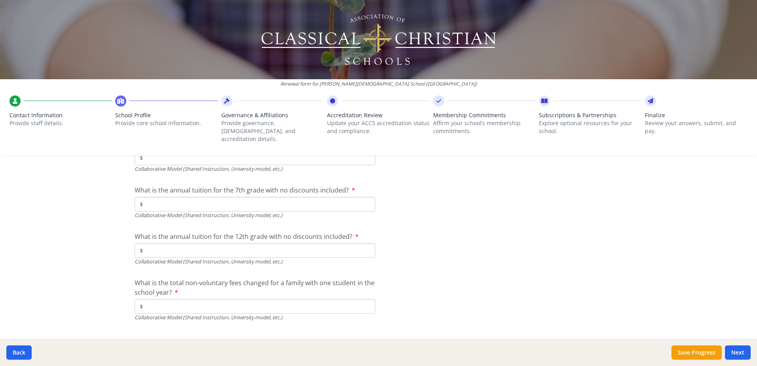
scroll to position [2590, 0]
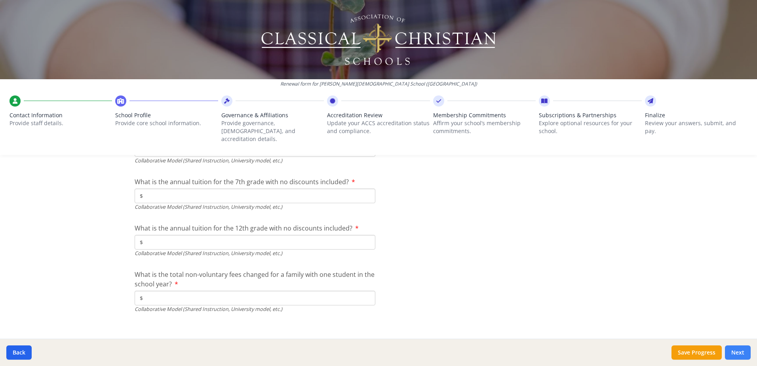
type input "$100"
click at [598, 351] on button "Next" at bounding box center [737, 352] width 26 height 14
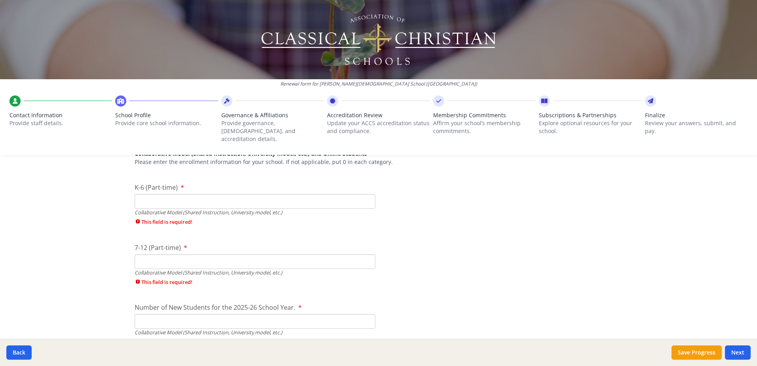
scroll to position [1919, 0]
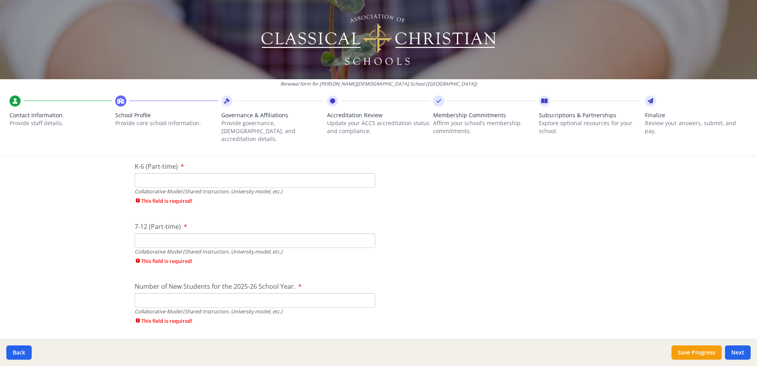
click at [141, 173] on input "K-6 (Part-time)" at bounding box center [255, 180] width 241 height 15
type input "0"
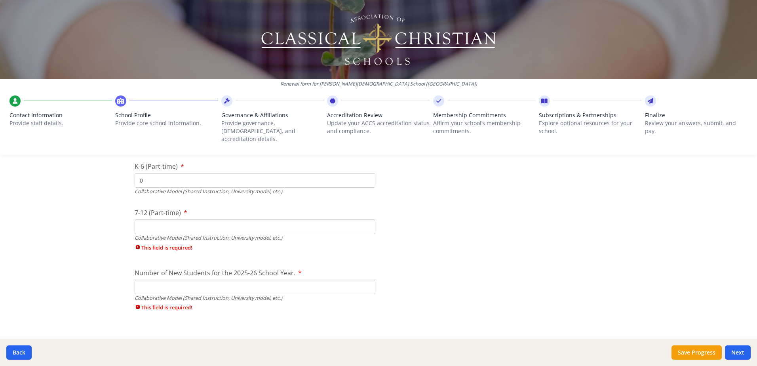
click at [160, 233] on div "7-12 (Part-time) Collaborative Model (Shared Instruction, University model, etc…" at bounding box center [255, 231] width 241 height 47
type input "0"
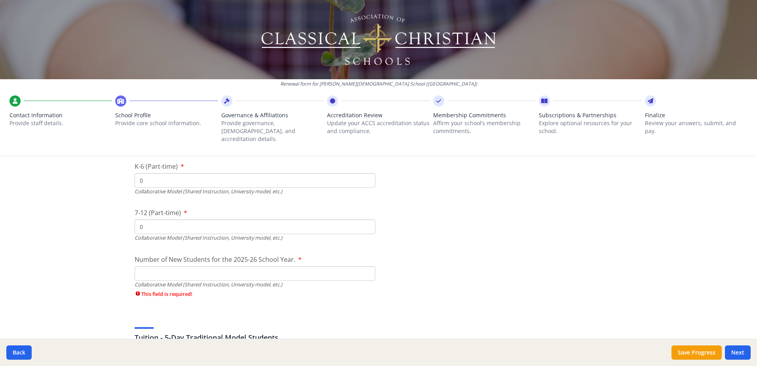
click at [163, 280] on div "Number of New Students for the 2025-26 School Year. Collaborative Model (Shared…" at bounding box center [255, 277] width 241 height 47
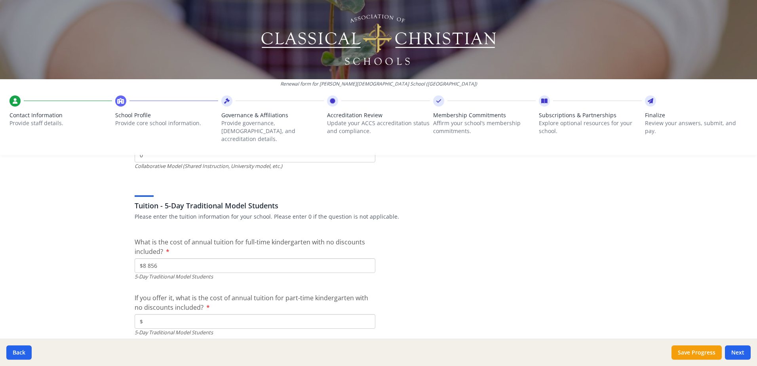
scroll to position [2038, 0]
type input "0"
click at [163, 315] on input "$" at bounding box center [255, 320] width 241 height 15
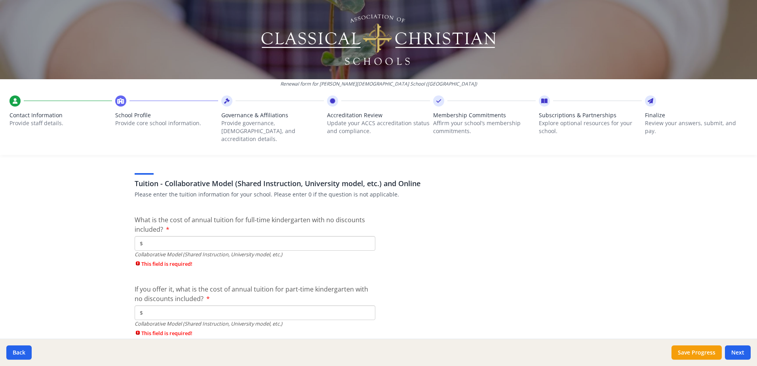
scroll to position [2433, 0]
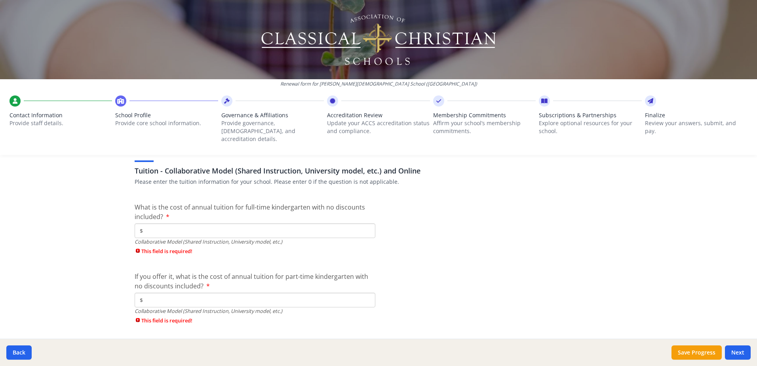
type input "$0"
click at [141, 223] on input "$" at bounding box center [255, 230] width 241 height 15
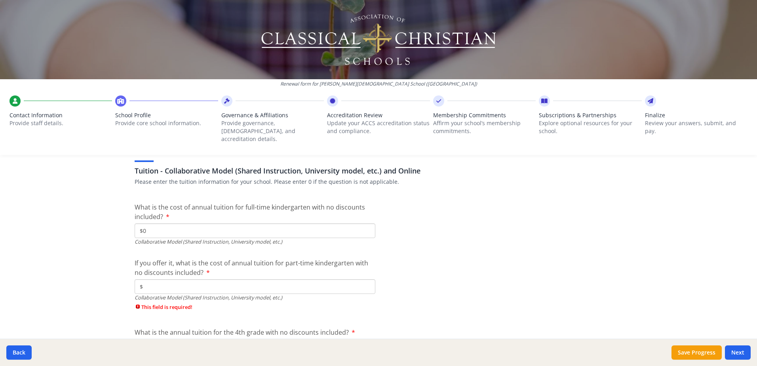
type input "$0"
click at [164, 282] on input "$" at bounding box center [255, 286] width 241 height 15
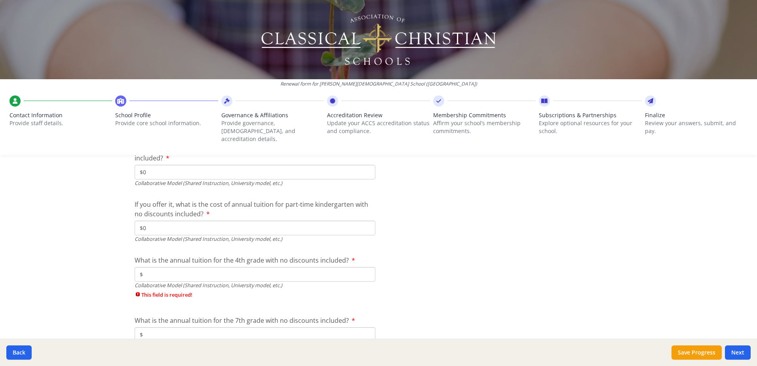
scroll to position [2513, 0]
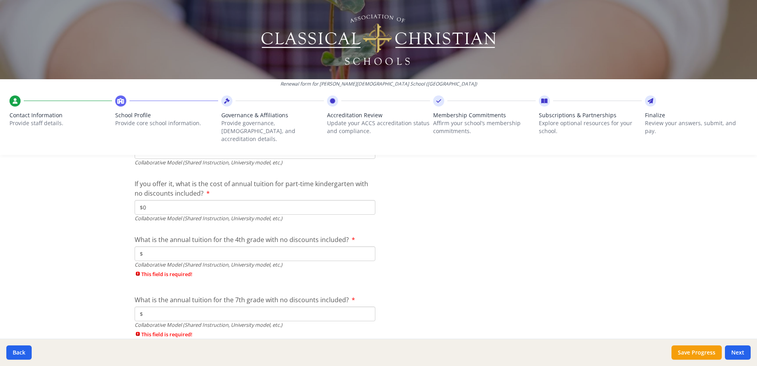
type input "$0"
click at [159, 246] on input "$" at bounding box center [255, 253] width 241 height 15
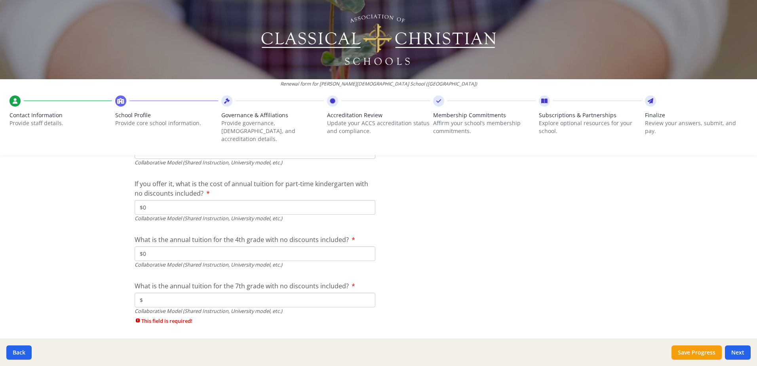
type input "$0"
click at [151, 292] on input "$" at bounding box center [255, 299] width 241 height 15
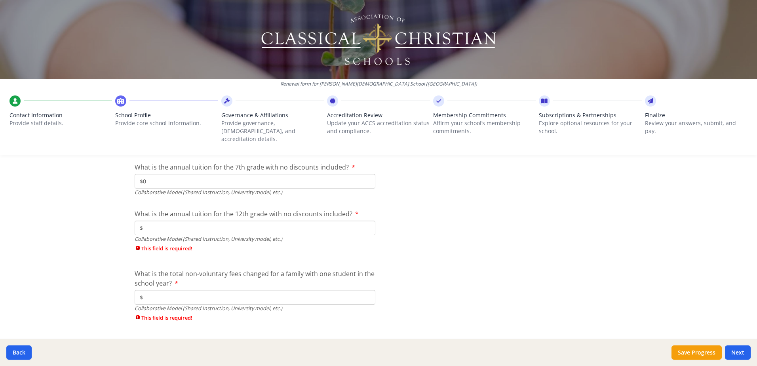
type input "$0"
click at [159, 220] on input "$" at bounding box center [255, 227] width 241 height 15
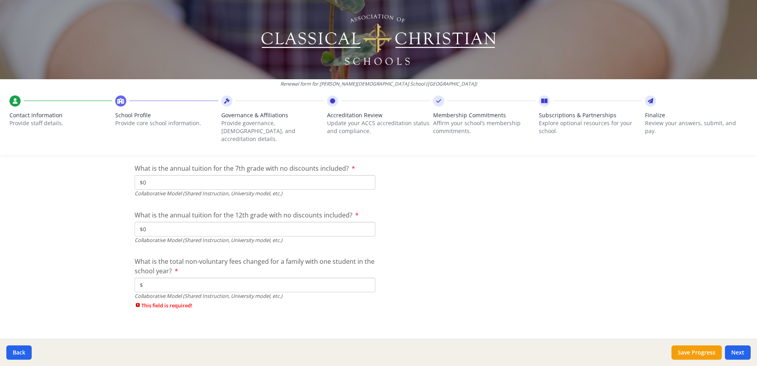
type input "$0"
click at [154, 277] on input "$" at bounding box center [255, 284] width 241 height 15
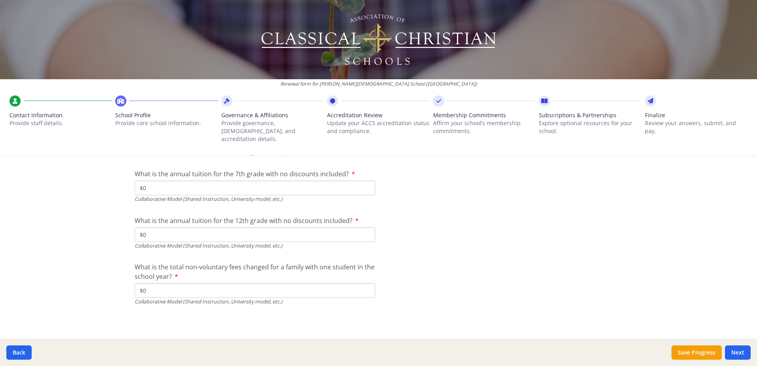
scroll to position [2617, 0]
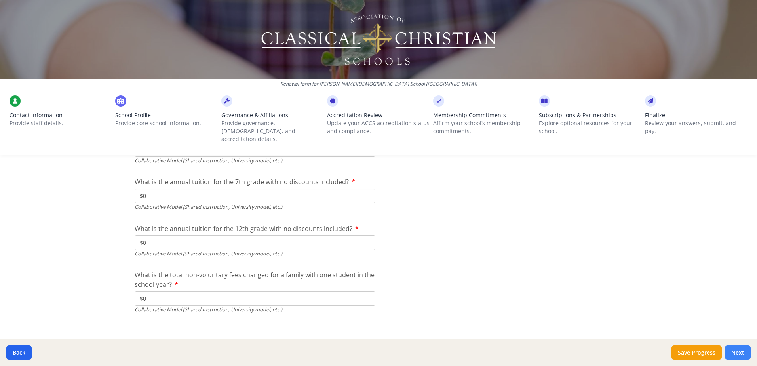
type input "$0"
click at [598, 355] on button "Next" at bounding box center [737, 352] width 26 height 14
click at [598, 350] on button "Next" at bounding box center [737, 352] width 26 height 14
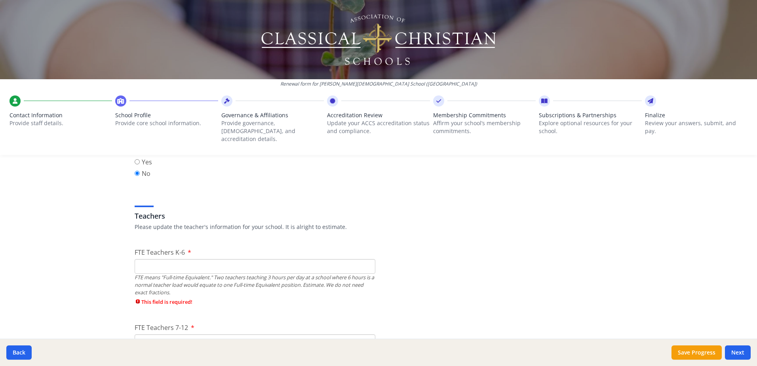
scroll to position [480, 0]
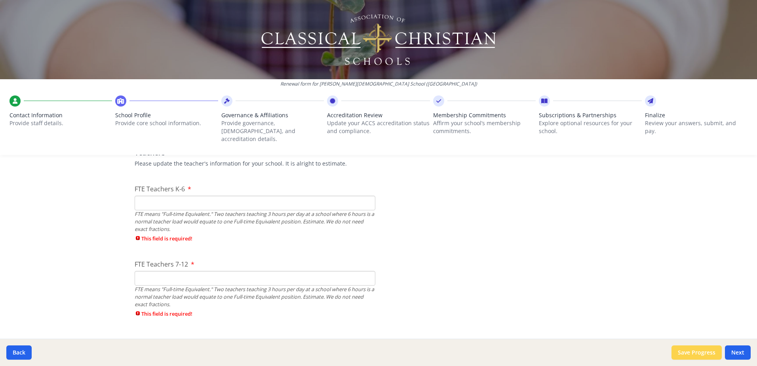
click at [598, 351] on button "Save Progress" at bounding box center [696, 352] width 50 height 14
type input "[PHONE_NUMBER]"
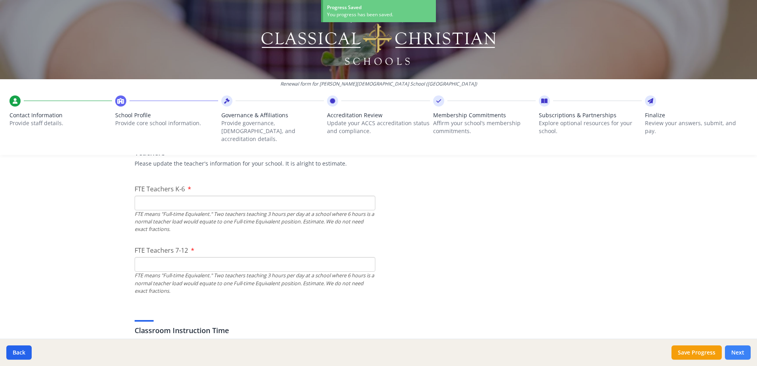
click at [598, 351] on button "Next" at bounding box center [737, 352] width 26 height 14
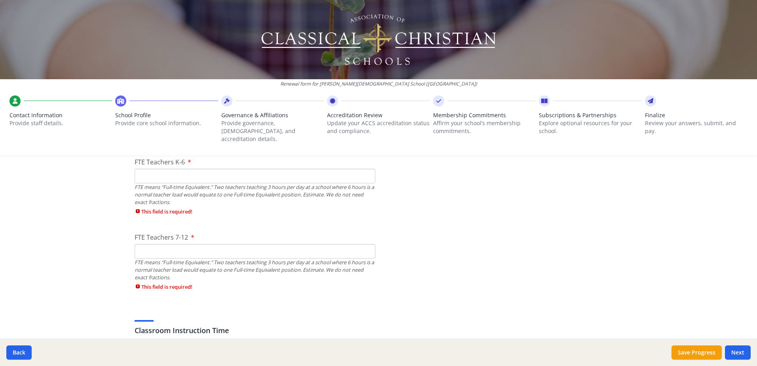
scroll to position [401, 0]
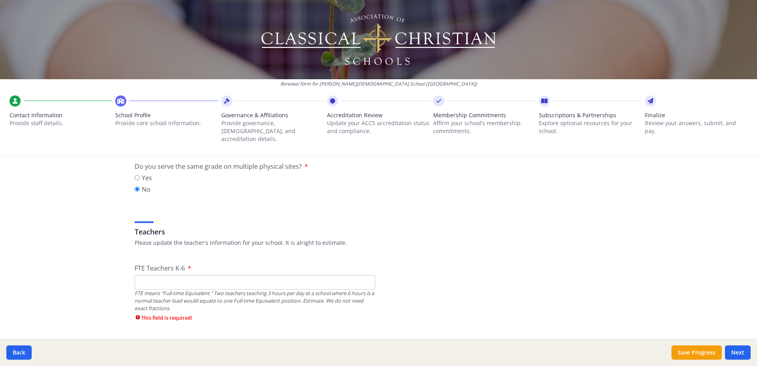
click at [171, 279] on input "FTE Teachers K-6" at bounding box center [255, 282] width 241 height 15
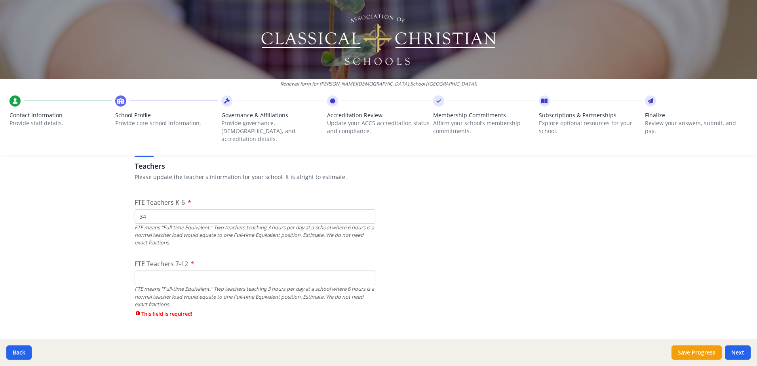
scroll to position [480, 0]
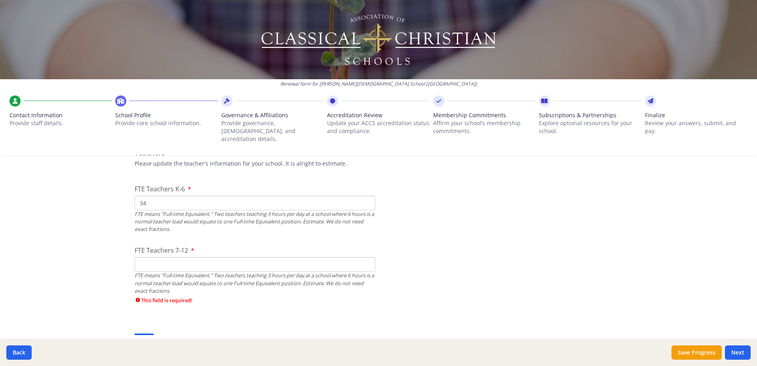
type input "34"
click at [168, 258] on input "FTE Teachers 7-12" at bounding box center [255, 264] width 241 height 15
type input "33"
click at [598, 353] on button "Next" at bounding box center [737, 352] width 26 height 14
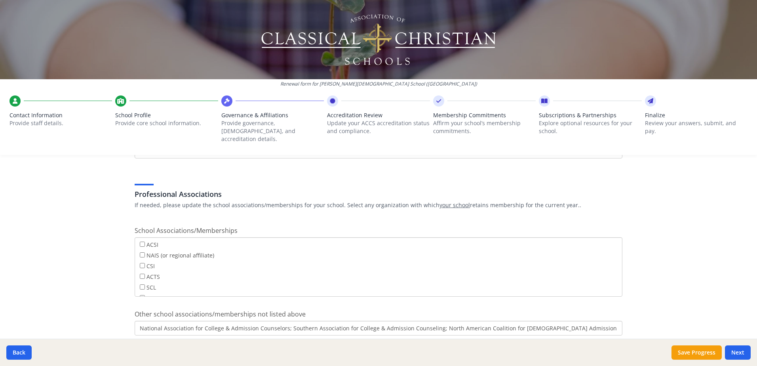
scroll to position [465, 0]
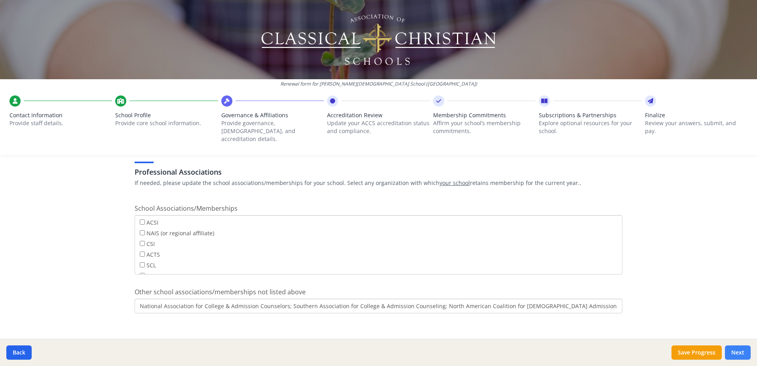
click at [598, 353] on button "Next" at bounding box center [737, 352] width 26 height 14
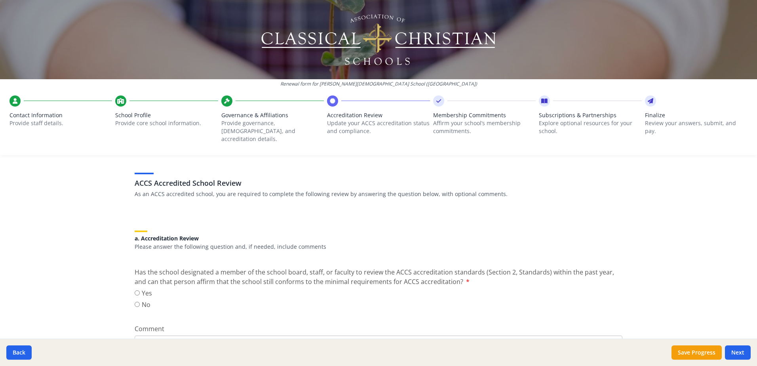
scroll to position [40, 0]
click at [137, 290] on input "Yes" at bounding box center [137, 292] width 5 height 5
radio input "true"
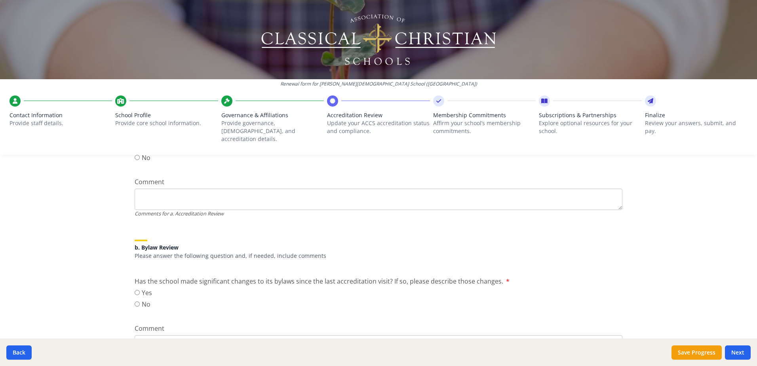
scroll to position [198, 0]
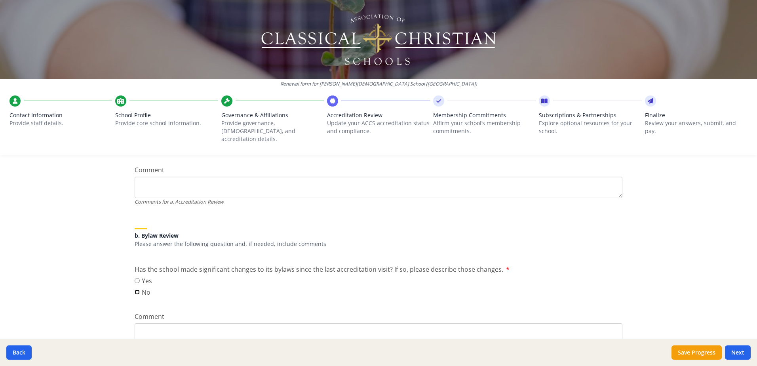
click at [137, 289] on input "No" at bounding box center [137, 291] width 5 height 5
radio input "true"
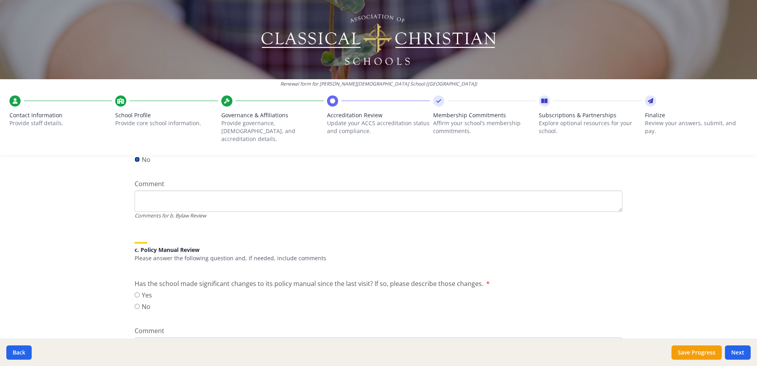
scroll to position [356, 0]
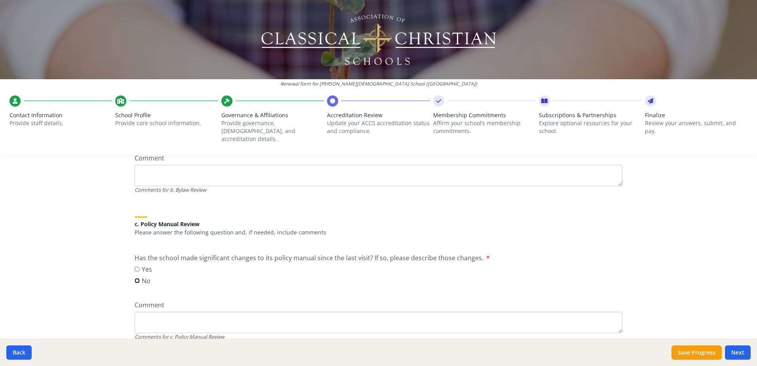
click at [135, 278] on input "No" at bounding box center [137, 280] width 5 height 5
radio input "true"
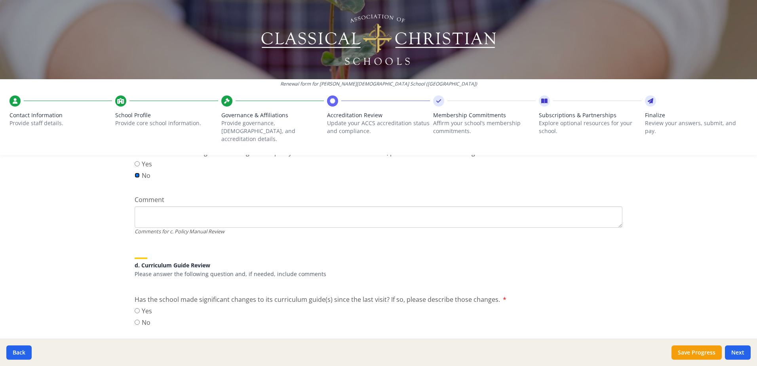
scroll to position [475, 0]
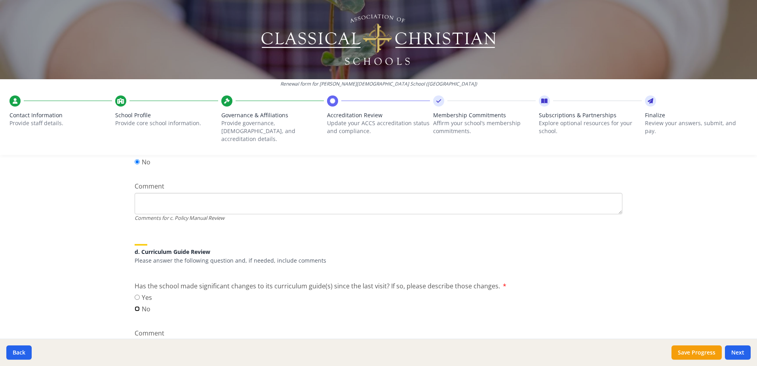
click at [135, 306] on input "No" at bounding box center [137, 308] width 5 height 5
radio input "true"
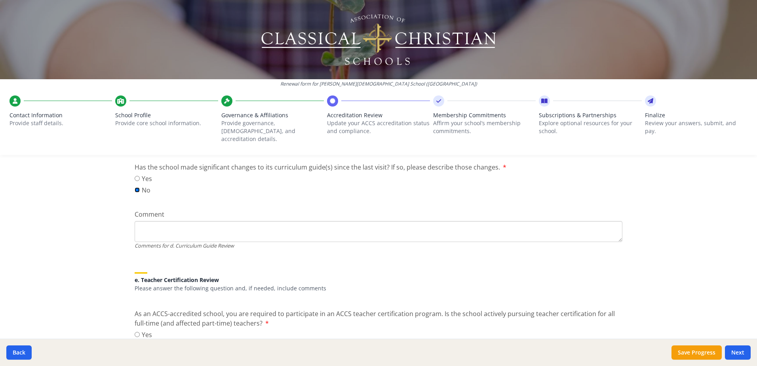
scroll to position [633, 0]
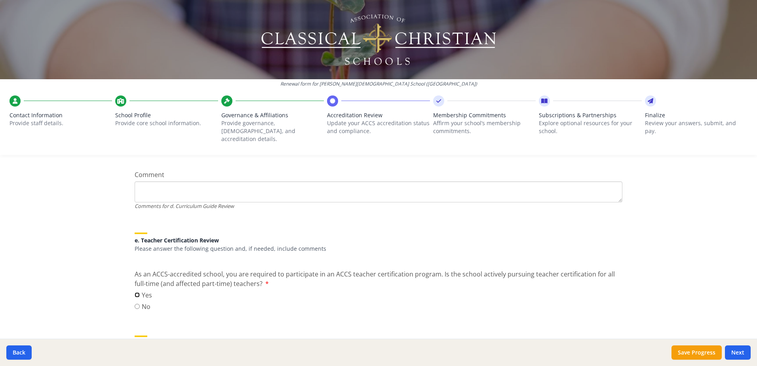
click at [136, 292] on input "Yes" at bounding box center [137, 294] width 5 height 5
radio input "true"
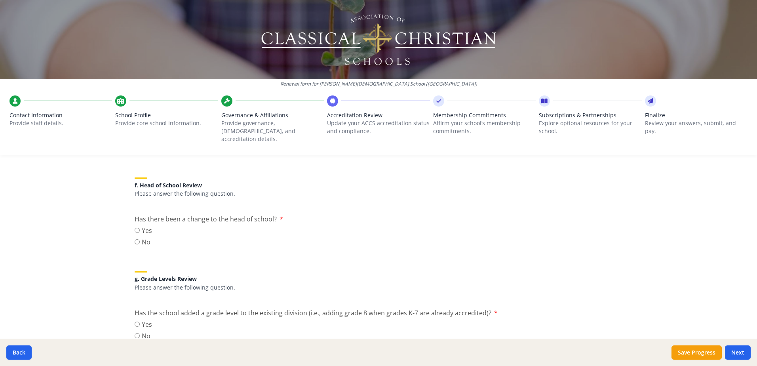
scroll to position [791, 0]
click at [135, 239] on input "No" at bounding box center [137, 241] width 5 height 5
radio input "true"
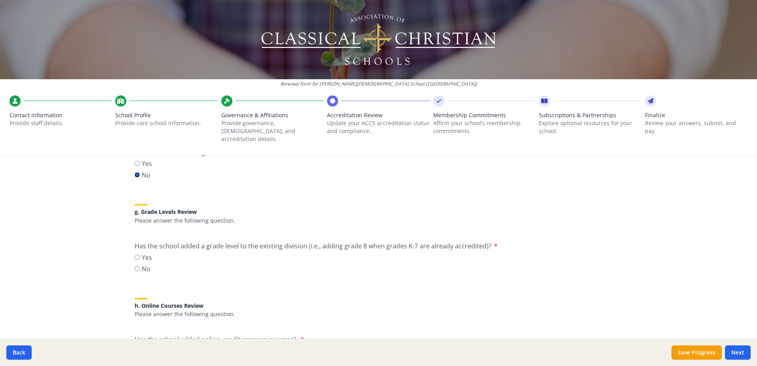
scroll to position [871, 0]
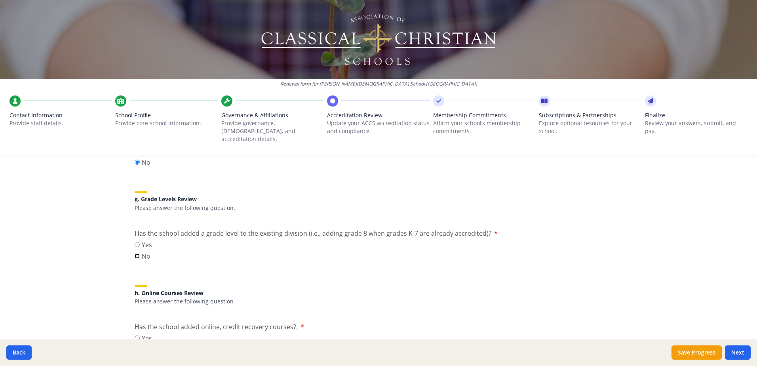
click at [135, 253] on input "No" at bounding box center [137, 255] width 5 height 5
radio input "true"
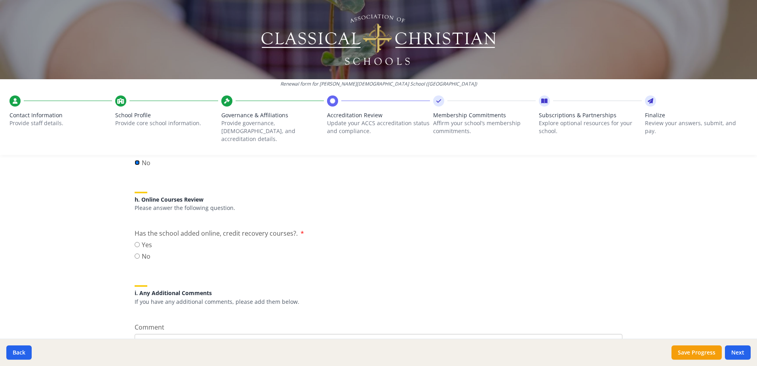
scroll to position [989, 0]
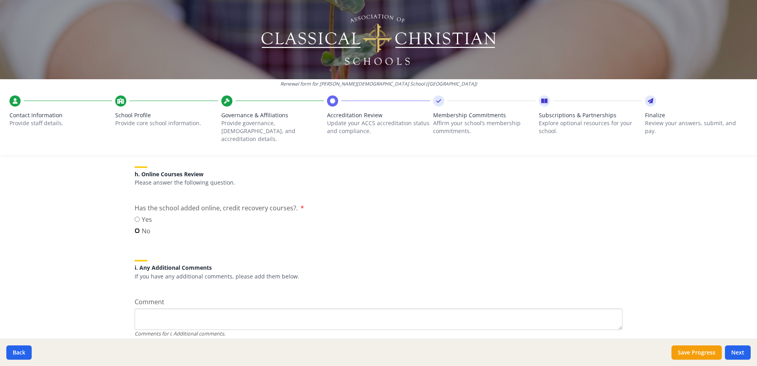
click at [136, 228] on input "No" at bounding box center [137, 230] width 5 height 5
radio input "true"
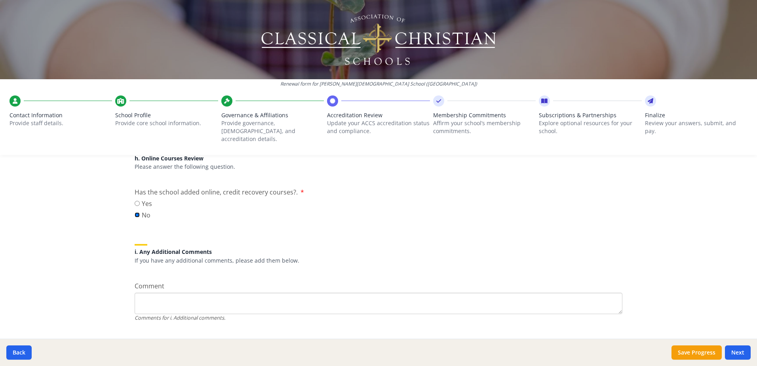
scroll to position [1013, 0]
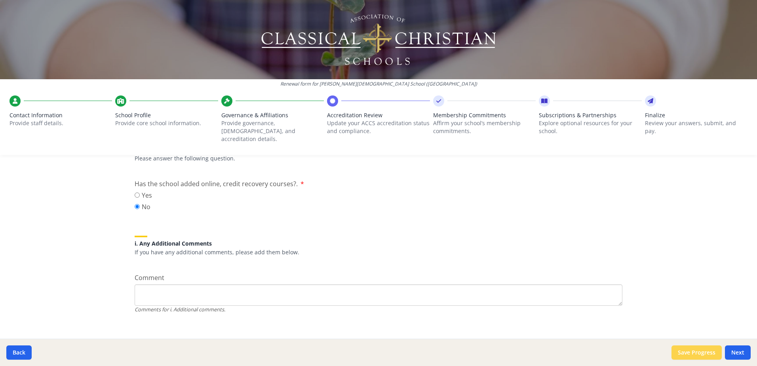
click at [598, 355] on button "Save Progress" at bounding box center [696, 352] width 50 height 14
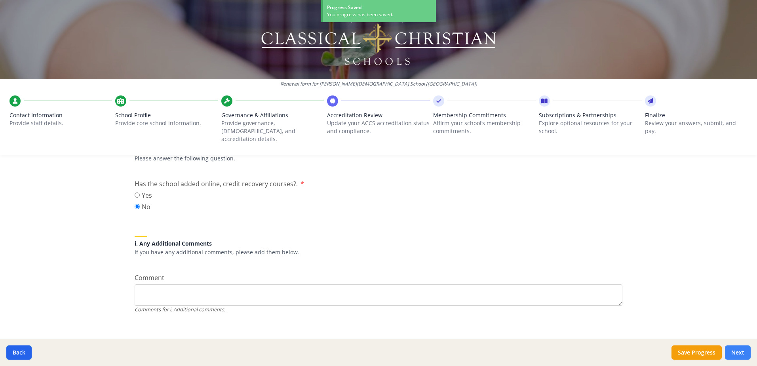
click at [598, 351] on button "Next" at bounding box center [737, 352] width 26 height 14
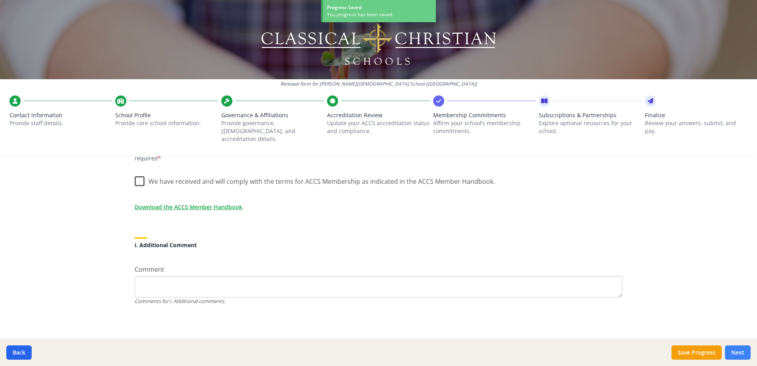
scroll to position [683, 0]
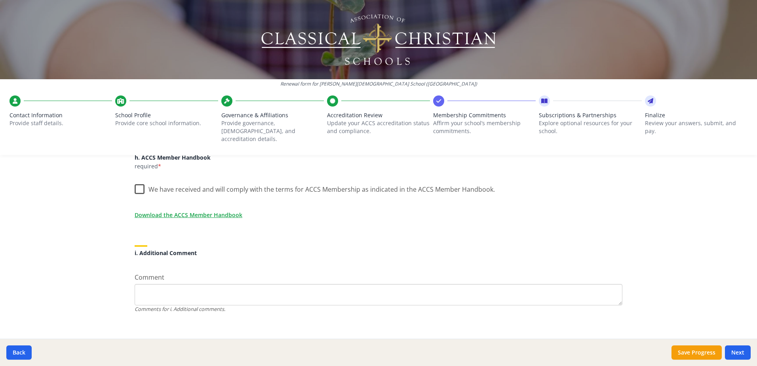
click at [137, 179] on label "We have received and will comply with the terms for ACCS Membership as indicate…" at bounding box center [315, 187] width 360 height 17
click at [0, 0] on input "We have received and will comply with the terms for ACCS Membership as indicate…" at bounding box center [0, 0] width 0 height 0
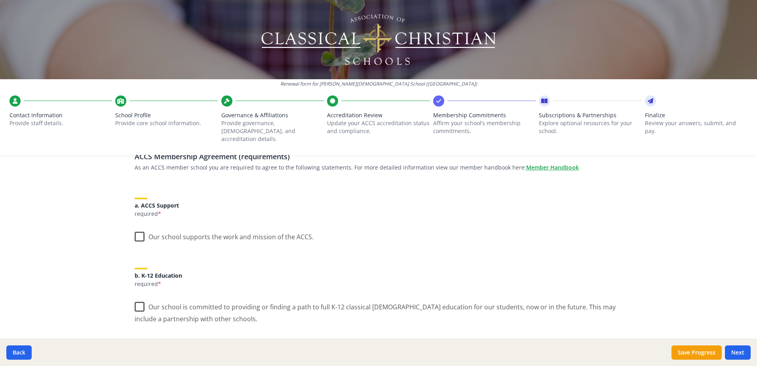
scroll to position [79, 0]
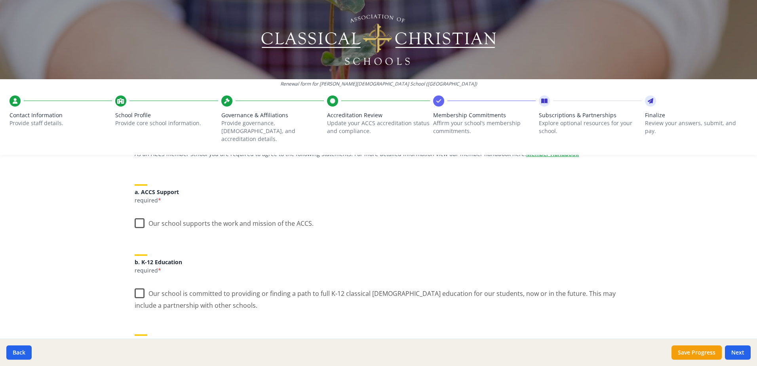
click at [136, 216] on label "Our school supports the work and mission of the ACCS." at bounding box center [224, 221] width 179 height 17
click at [0, 0] on input "Our school supports the work and mission of the ACCS." at bounding box center [0, 0] width 0 height 0
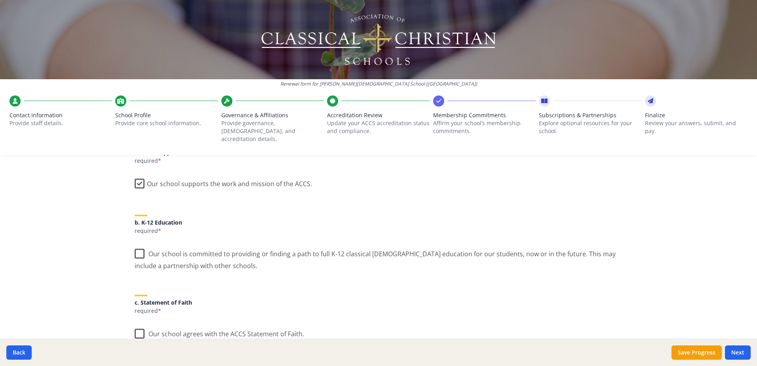
click at [137, 247] on label "Our school is committed to providing or finding a path to full K-12 classical […" at bounding box center [378, 256] width 487 height 27
click at [0, 0] on input "Our school is committed to providing or finding a path to full K-12 classical […" at bounding box center [0, 0] width 0 height 0
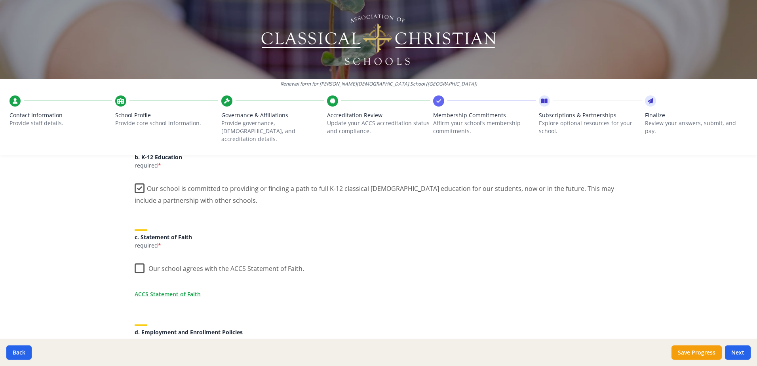
scroll to position [198, 0]
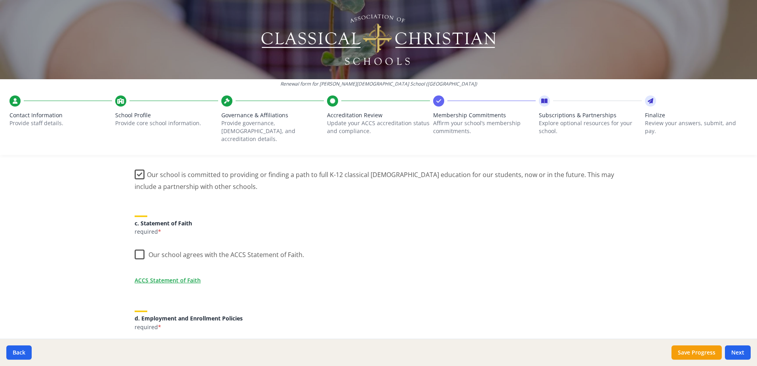
click at [137, 247] on label "Our school agrees with the ACCS Statement of Faith." at bounding box center [219, 252] width 169 height 17
click at [0, 0] on input "Our school agrees with the ACCS Statement of Faith." at bounding box center [0, 0] width 0 height 0
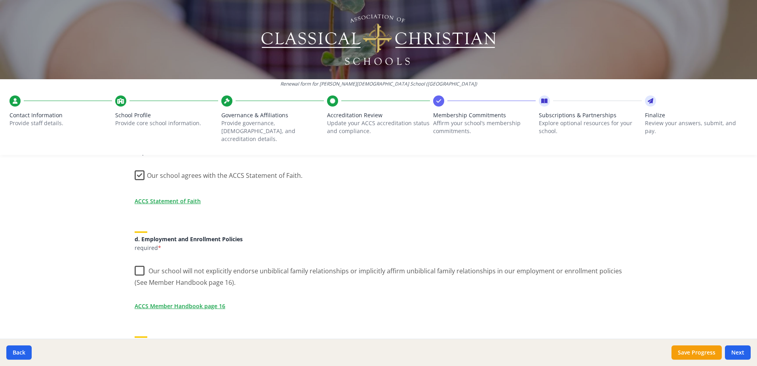
scroll to position [317, 0]
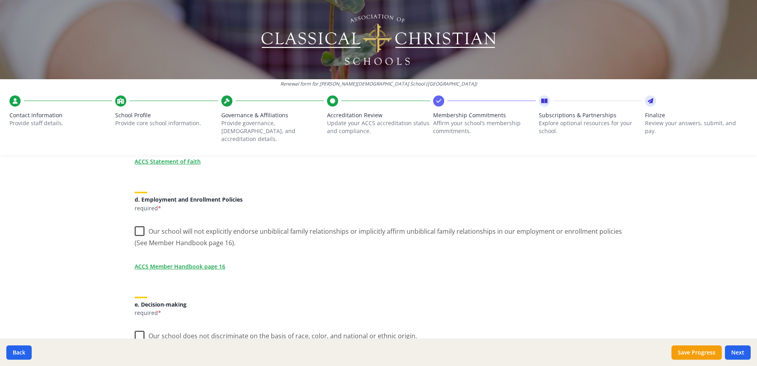
click at [138, 223] on label "Our school will not explicitly endorse unbiblical family relationships or impli…" at bounding box center [378, 234] width 487 height 27
click at [0, 0] on input "Our school will not explicitly endorse unbiblical family relationships or impli…" at bounding box center [0, 0] width 0 height 0
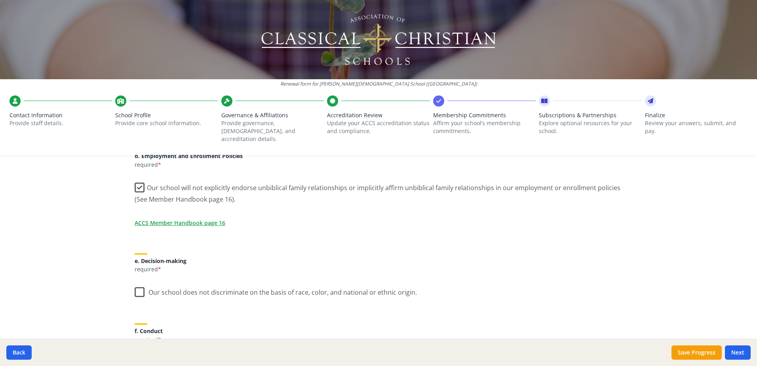
scroll to position [396, 0]
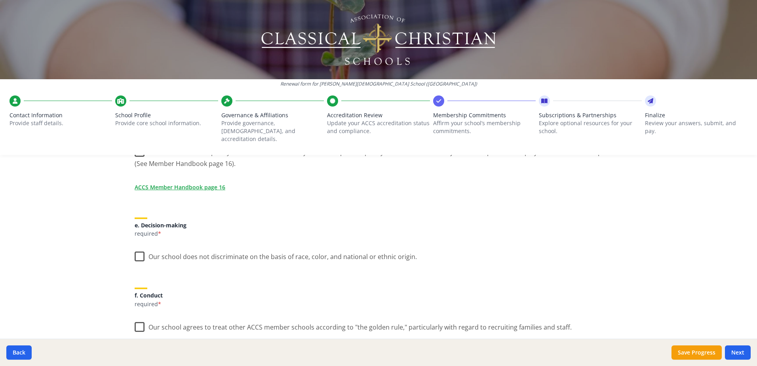
click at [135, 249] on label "Our school does not discriminate on the basis of race, color, and national or e…" at bounding box center [276, 254] width 282 height 17
click at [0, 0] on input "Our school does not discriminate on the basis of race, color, and national or e…" at bounding box center [0, 0] width 0 height 0
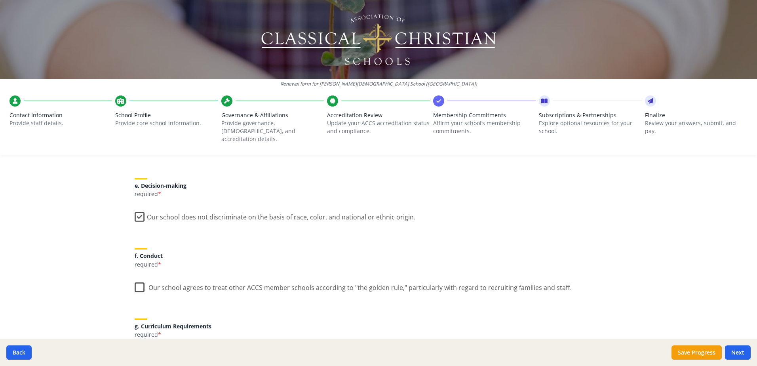
scroll to position [475, 0]
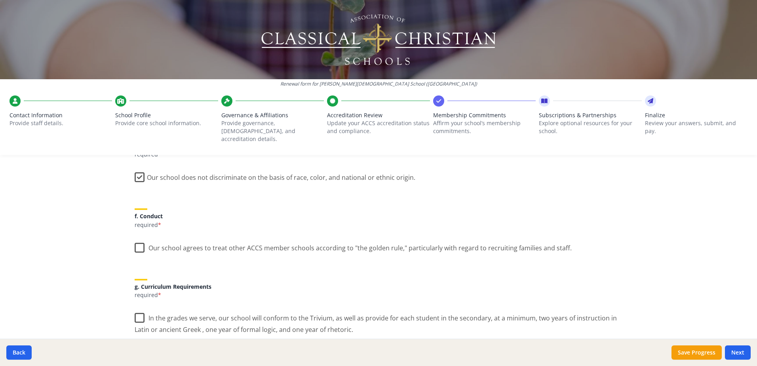
click at [135, 237] on label "Our school agrees to treat other ACCS member schools according to "the golden r…" at bounding box center [353, 245] width 437 height 17
click at [0, 0] on input "Our school agrees to treat other ACCS member schools according to "the golden r…" at bounding box center [0, 0] width 0 height 0
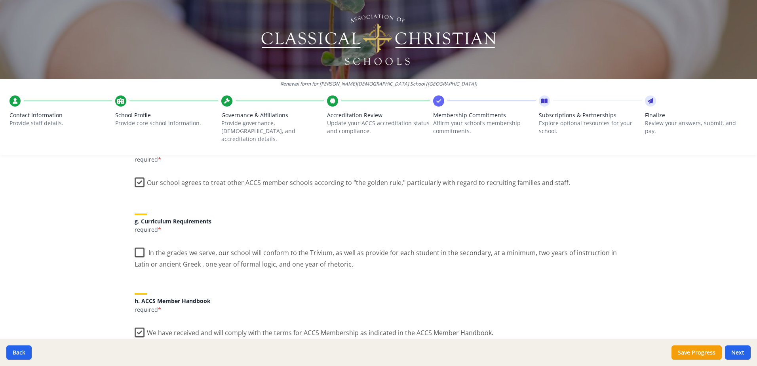
scroll to position [554, 0]
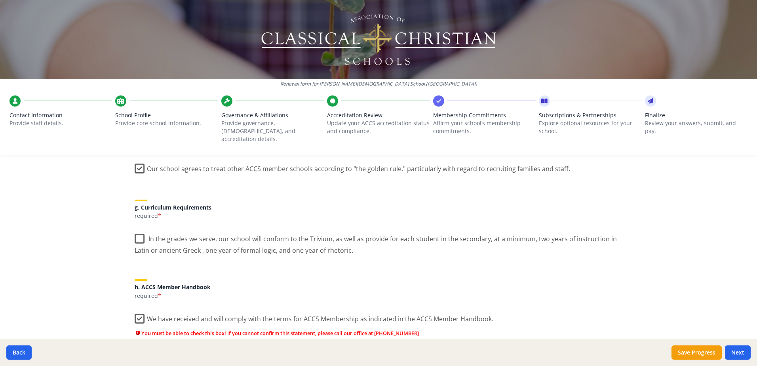
click at [136, 228] on label "In the grades we serve, our school will conform to the Trivium, as well as prov…" at bounding box center [378, 241] width 487 height 27
click at [0, 0] on input "In the grades we serve, our school will conform to the Trivium, as well as prov…" at bounding box center [0, 0] width 0 height 0
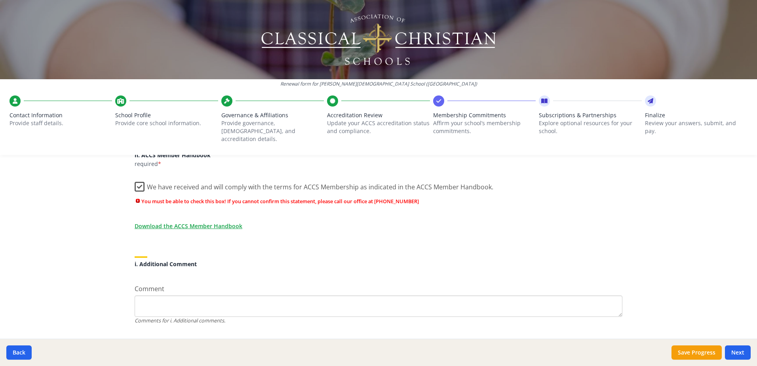
scroll to position [697, 0]
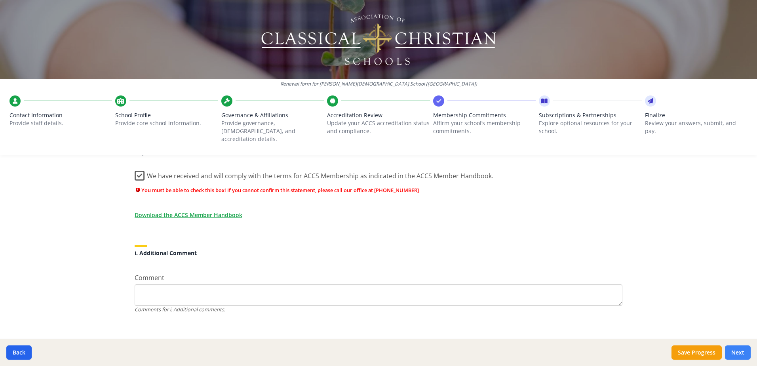
click at [598, 352] on button "Next" at bounding box center [737, 352] width 26 height 14
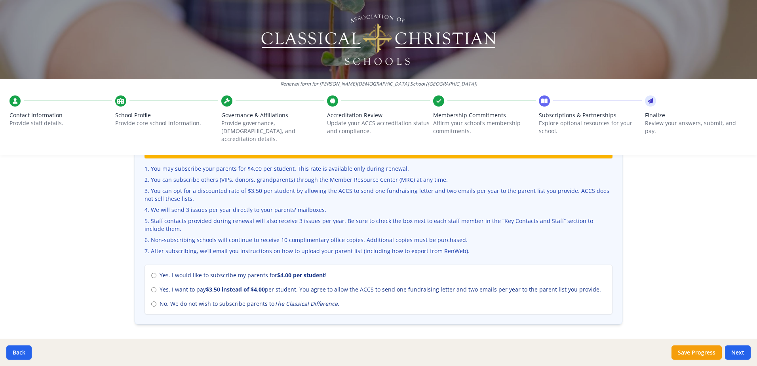
scroll to position [277, 0]
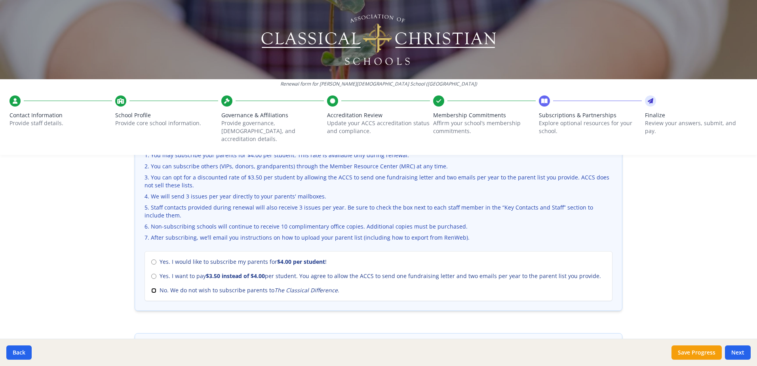
click at [151, 288] on input "No. We do not wish to subscribe parents to The Classical Difference ." at bounding box center [153, 290] width 5 height 5
radio input "true"
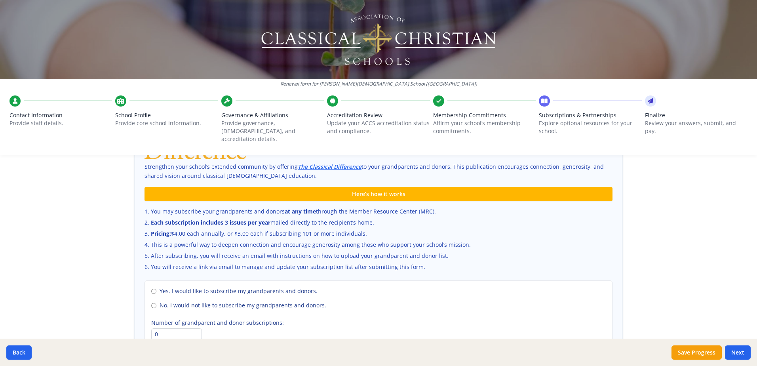
scroll to position [499, 0]
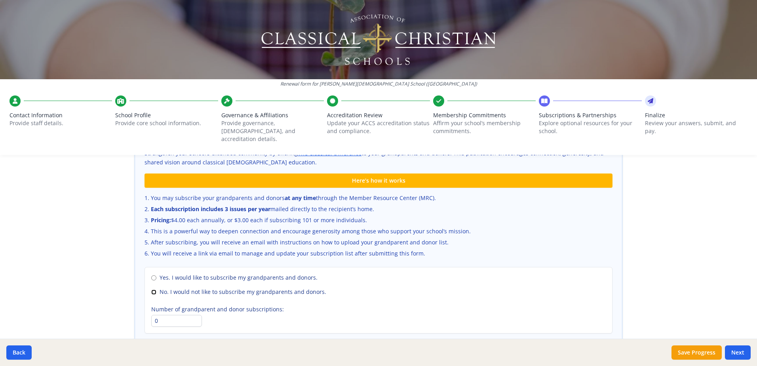
click at [151, 289] on input "No. I would not like to subscribe my grandparents and donors." at bounding box center [153, 291] width 5 height 5
radio input "true"
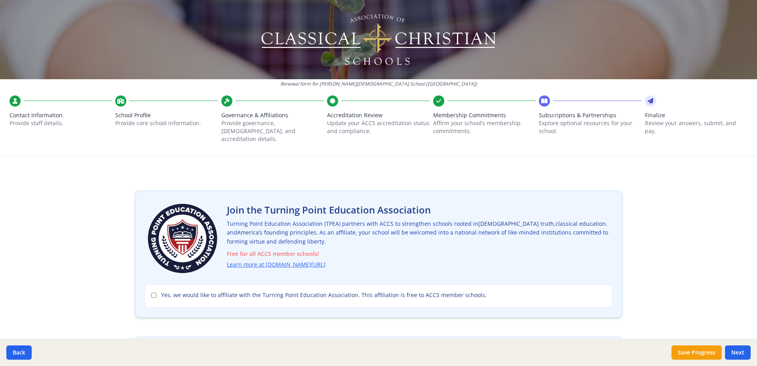
scroll to position [0, 0]
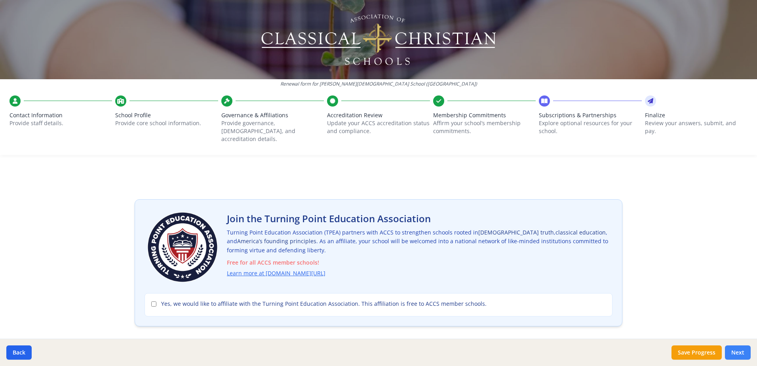
click at [598, 354] on button "Next" at bounding box center [737, 352] width 26 height 14
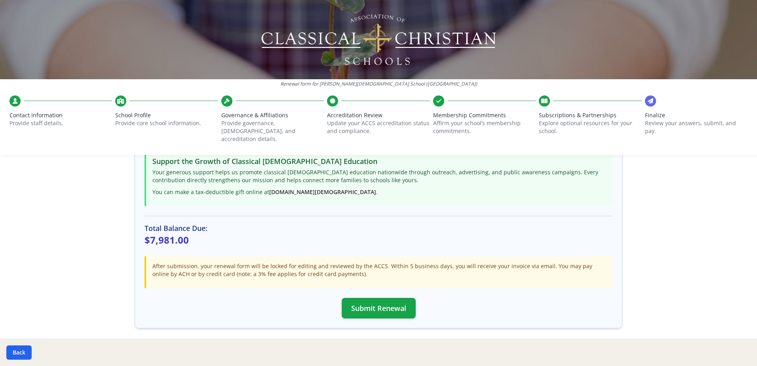
scroll to position [198, 0]
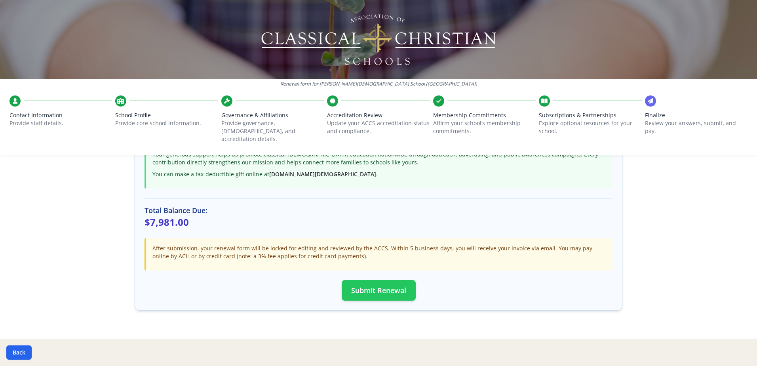
click at [368, 280] on button "Submit Renewal" at bounding box center [378, 290] width 74 height 21
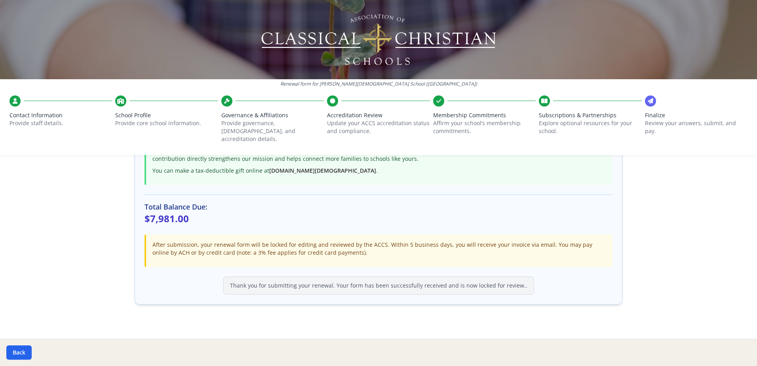
scroll to position [202, 0]
